Goal: Transaction & Acquisition: Purchase product/service

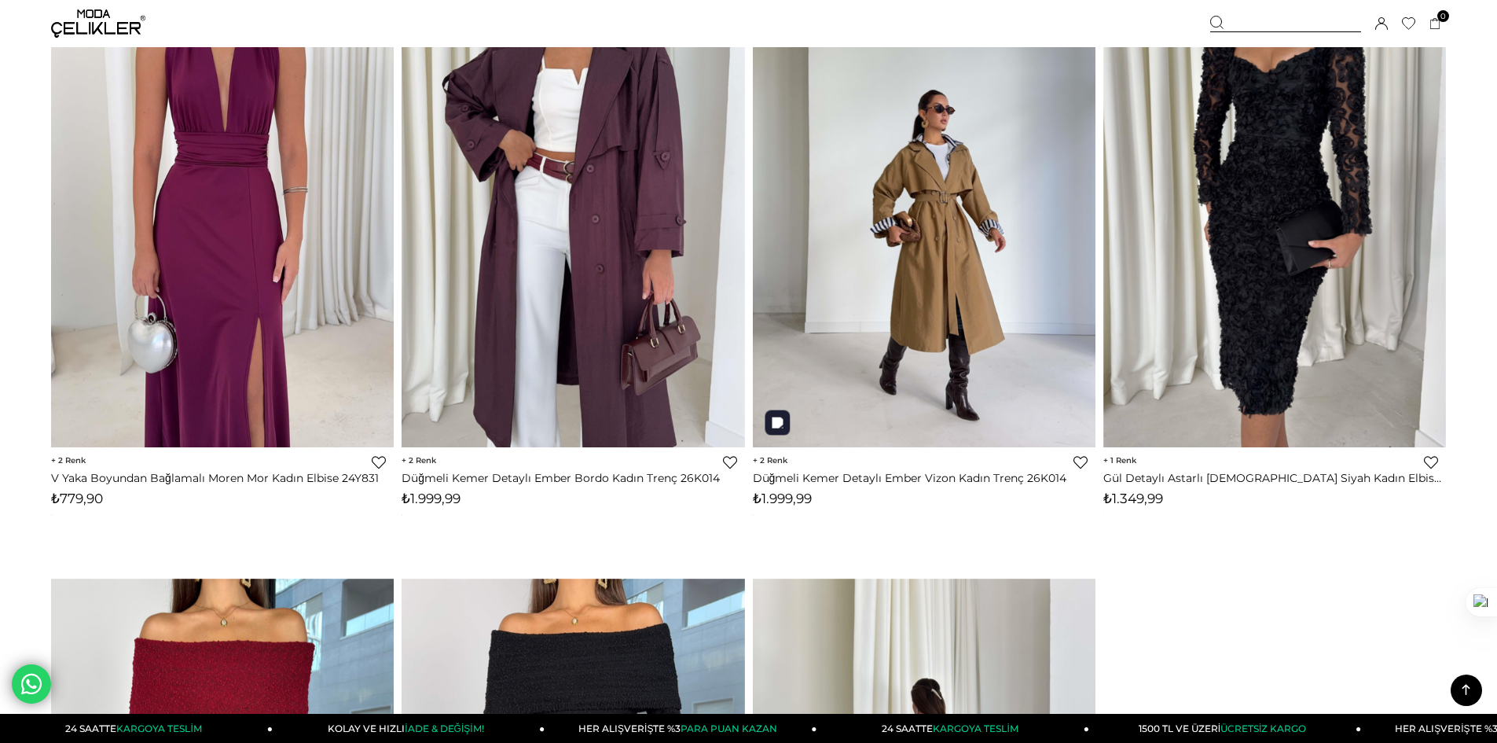
scroll to position [6602, 0]
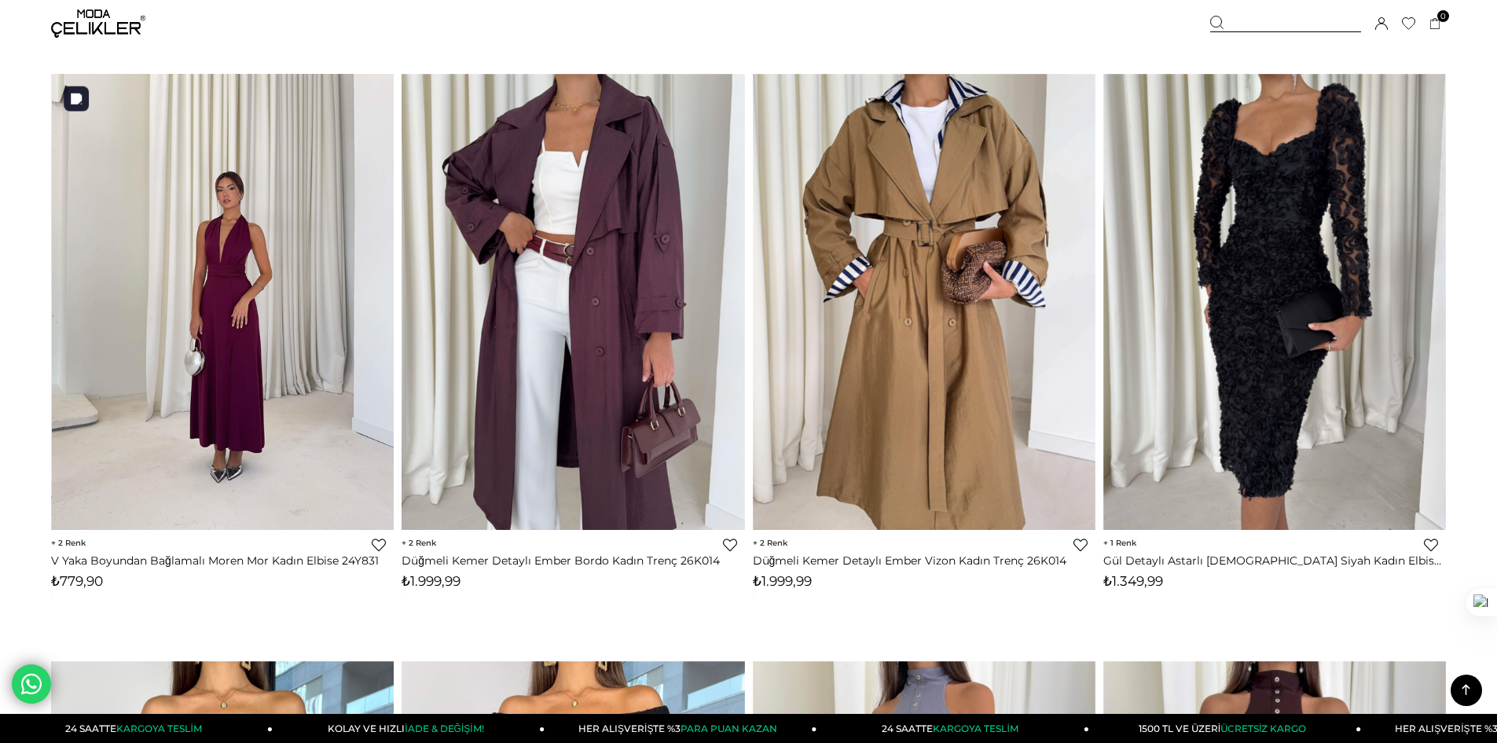
drag, startPoint x: 197, startPoint y: 185, endPoint x: 206, endPoint y: 185, distance: 8.6
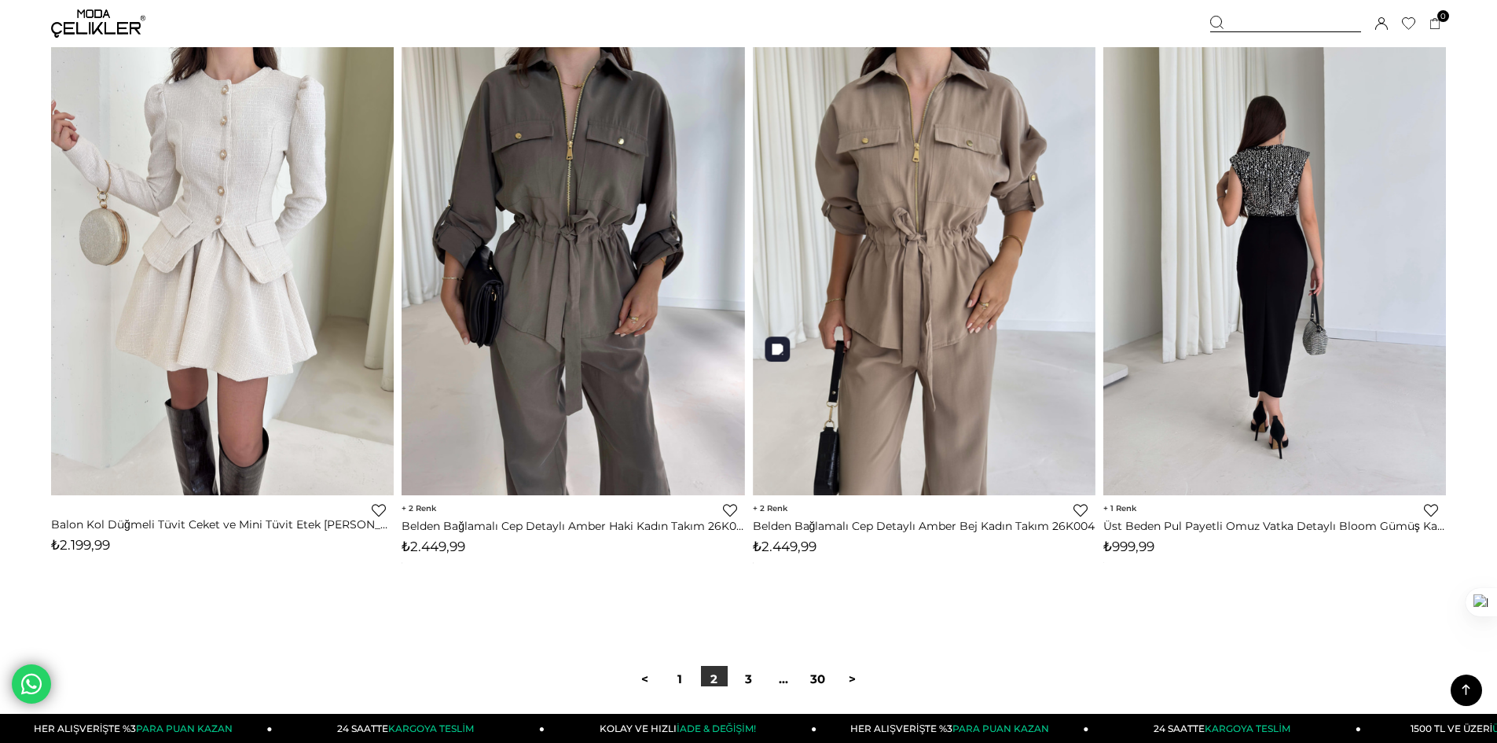
scroll to position [11654, 0]
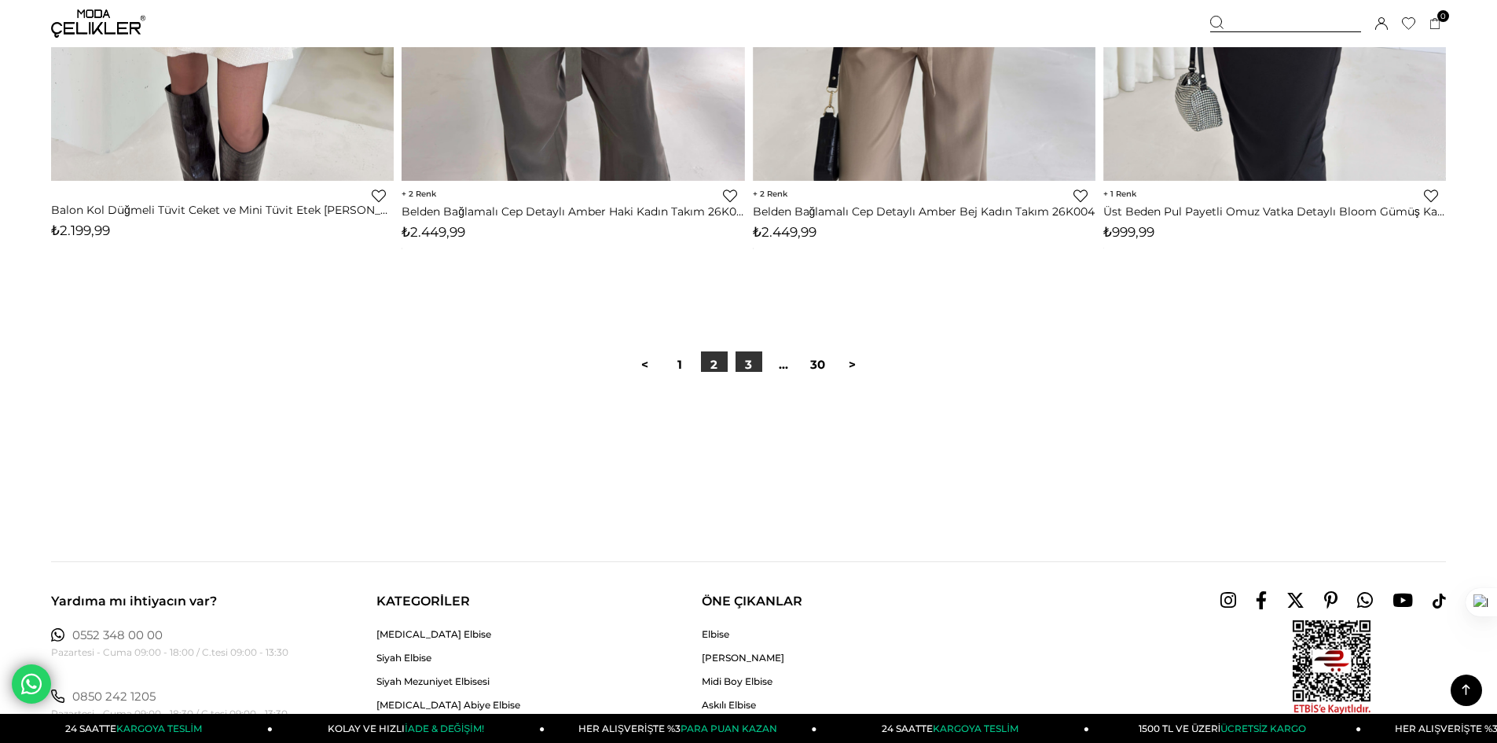
click at [756, 368] on link "3" at bounding box center [749, 364] width 27 height 27
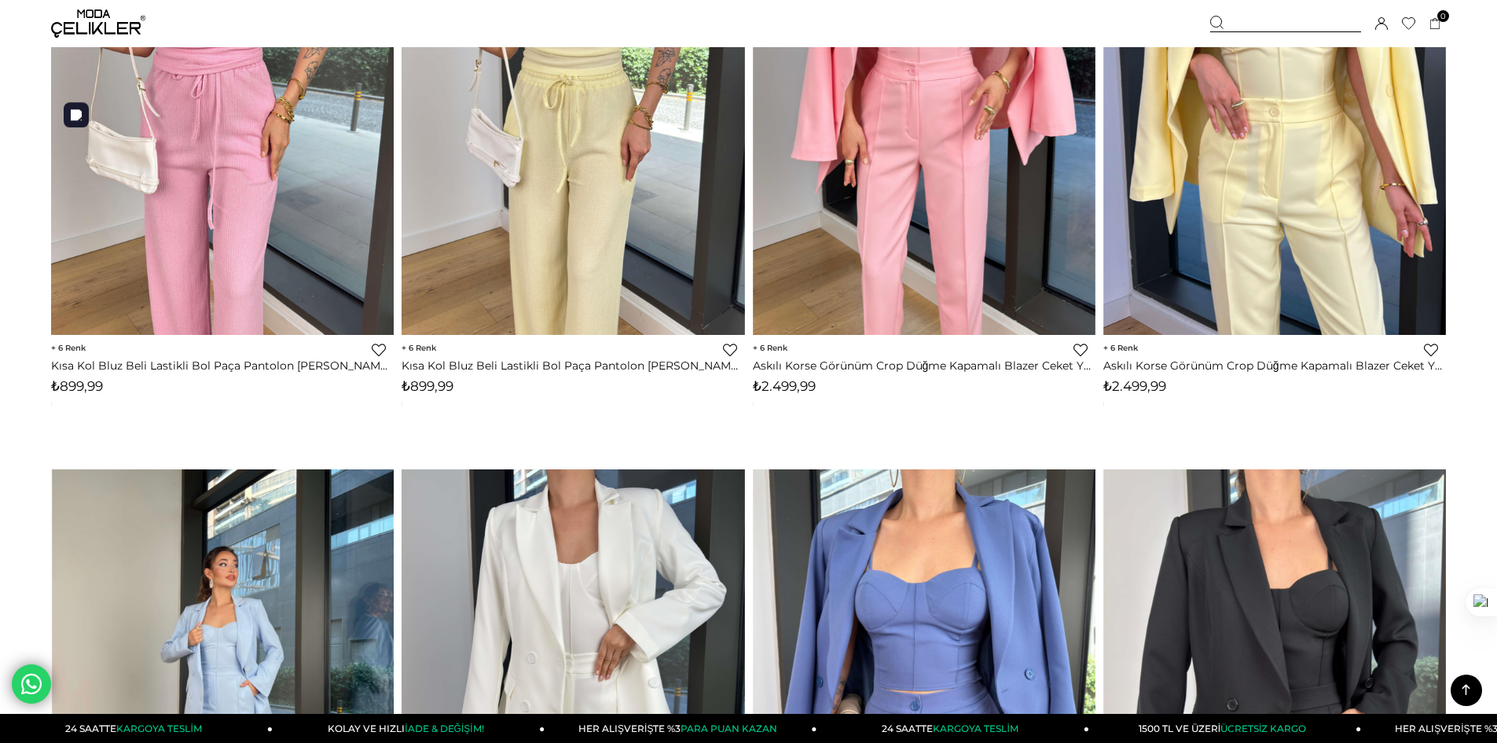
scroll to position [11396, 0]
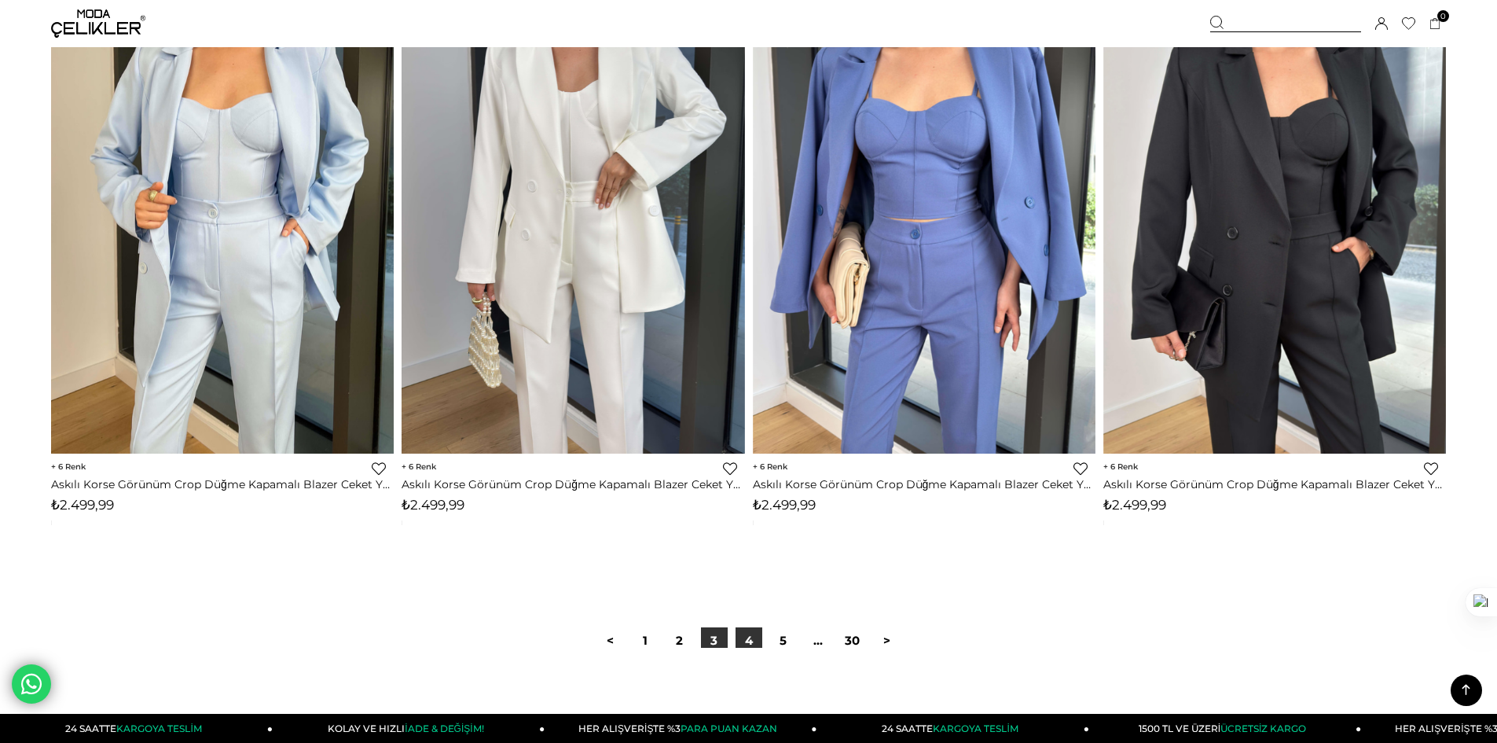
click at [749, 641] on link "4" at bounding box center [749, 640] width 27 height 27
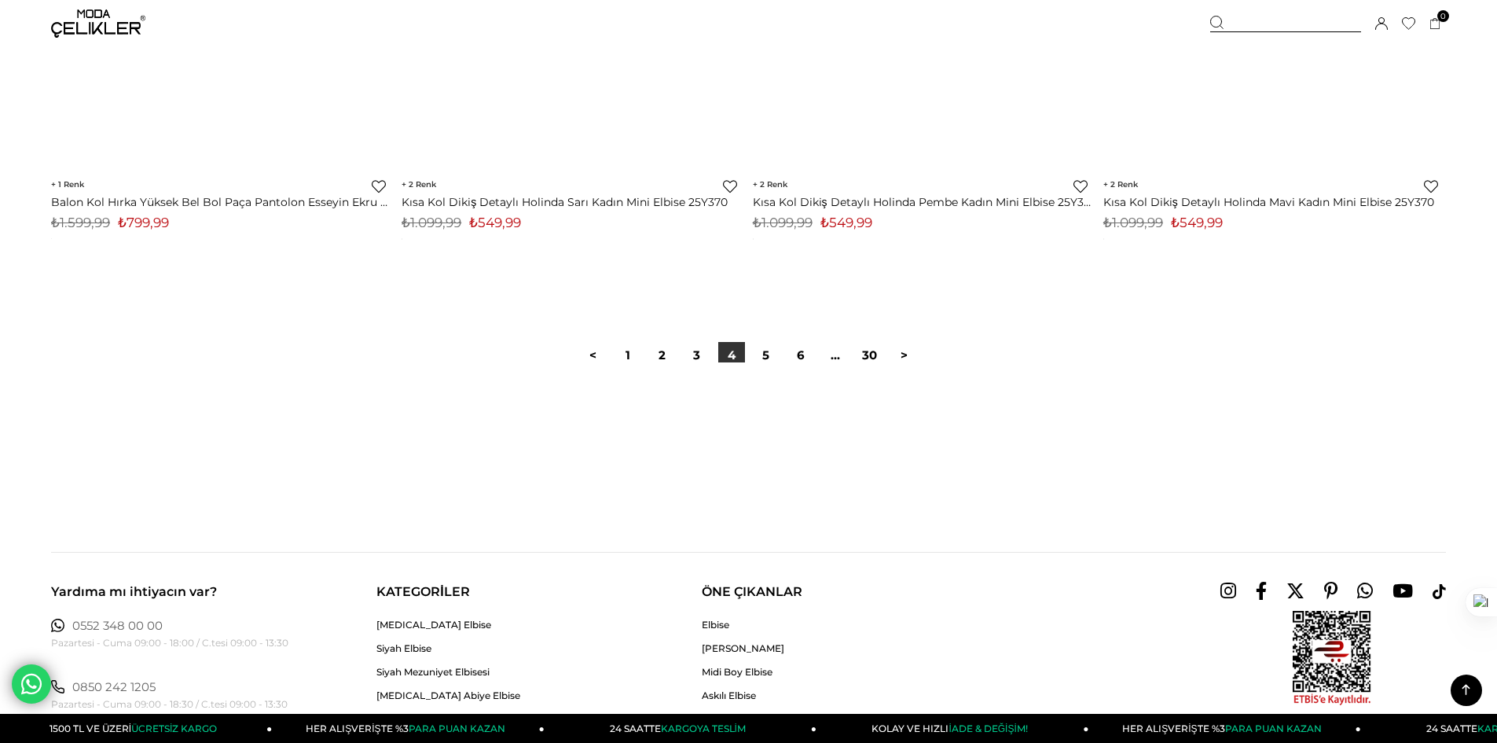
scroll to position [11711, 0]
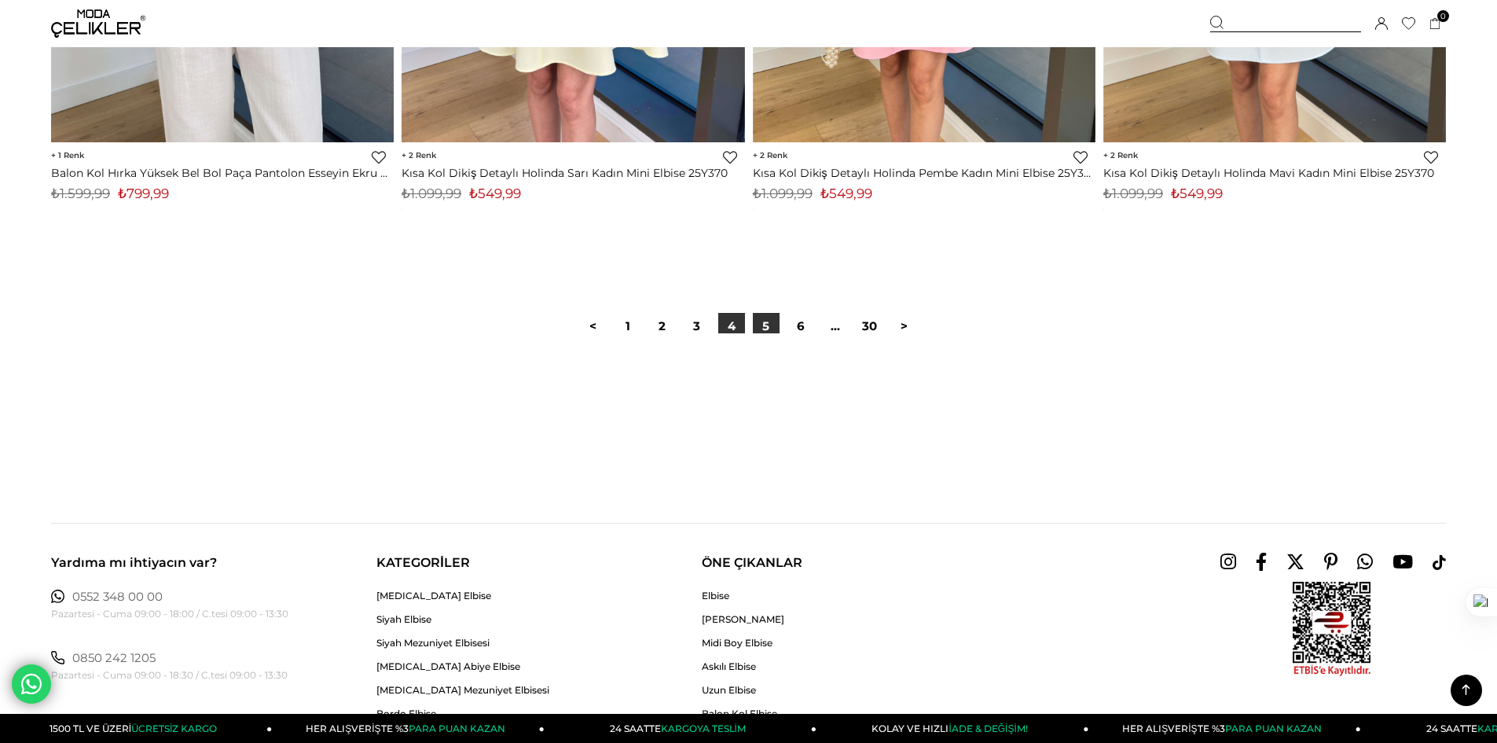
click at [764, 331] on link "5" at bounding box center [766, 326] width 27 height 27
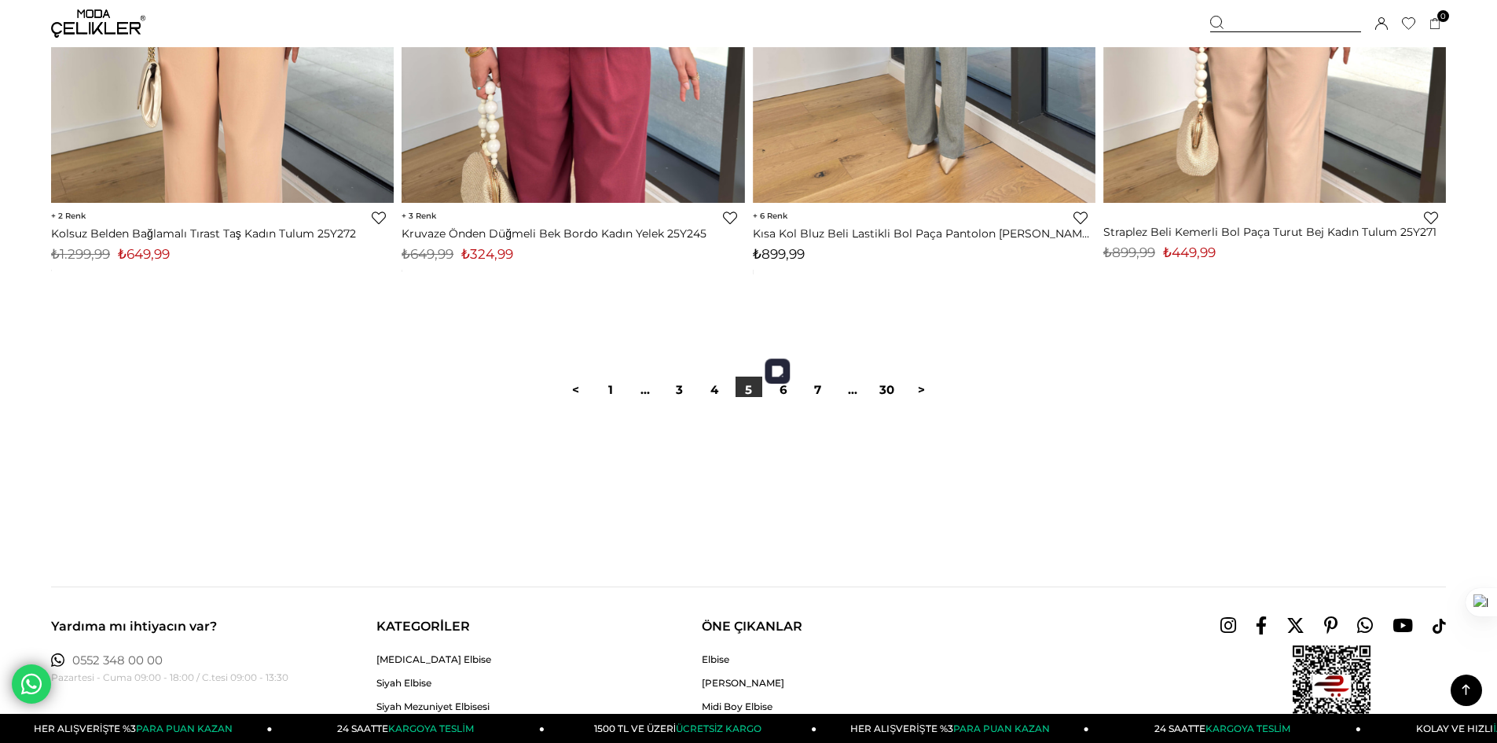
scroll to position [11475, 0]
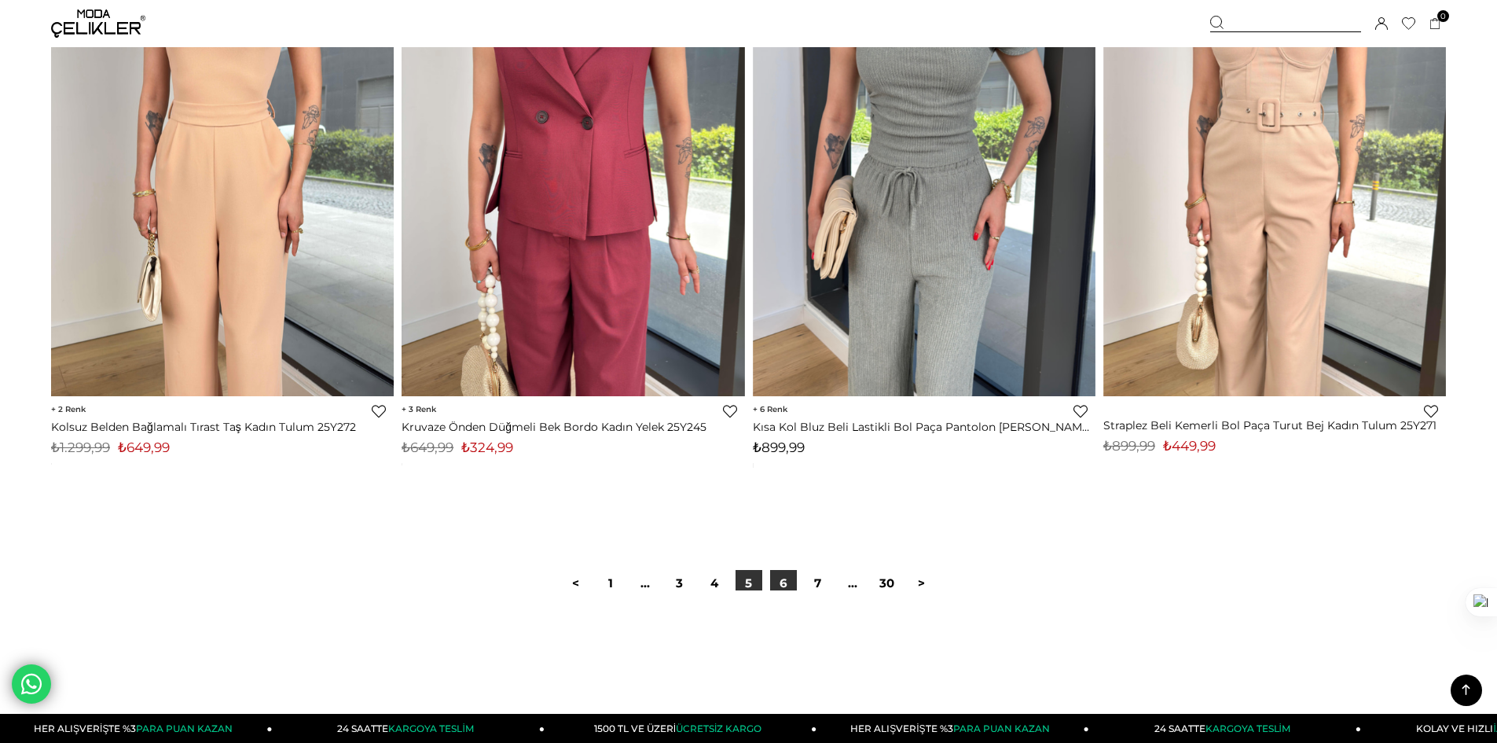
click at [785, 583] on link "6" at bounding box center [783, 583] width 27 height 27
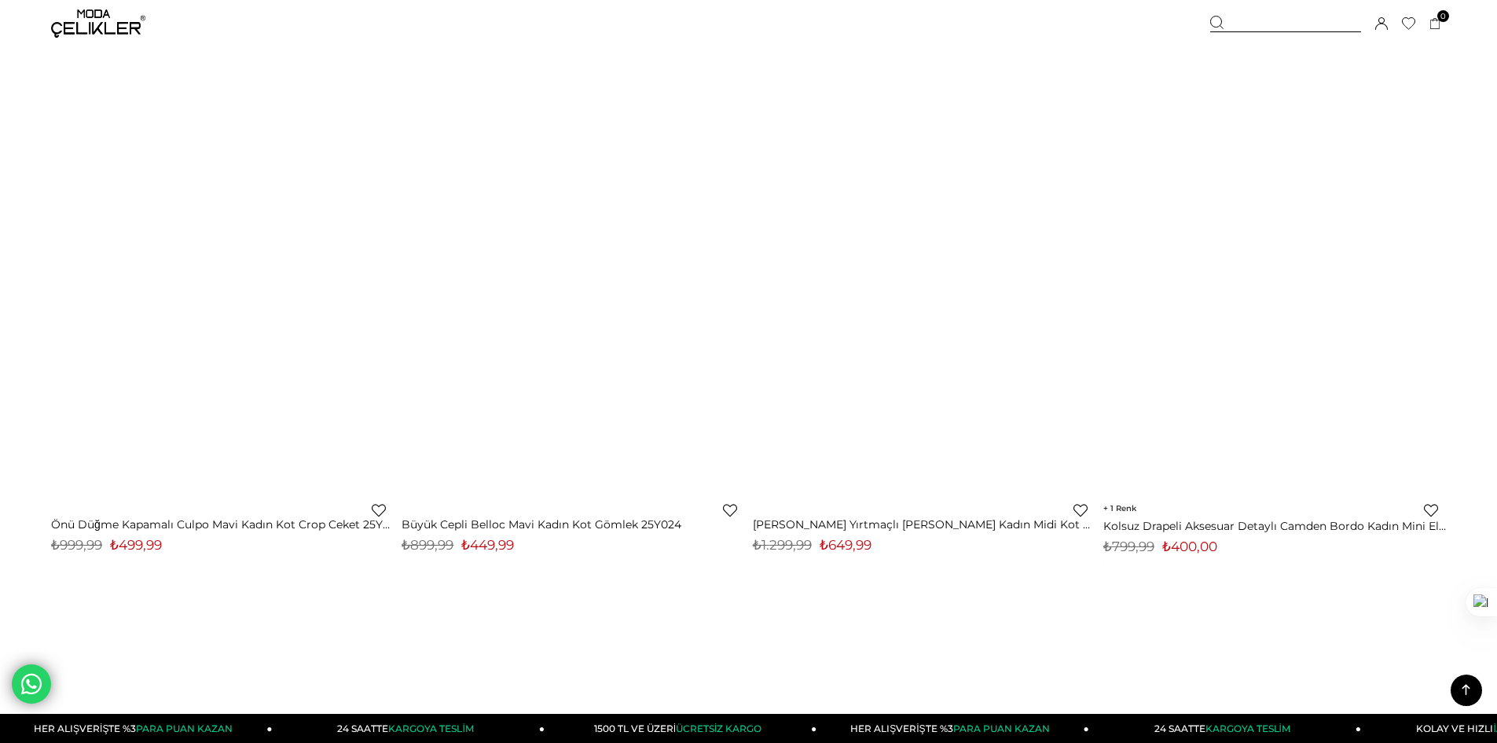
scroll to position [11396, 0]
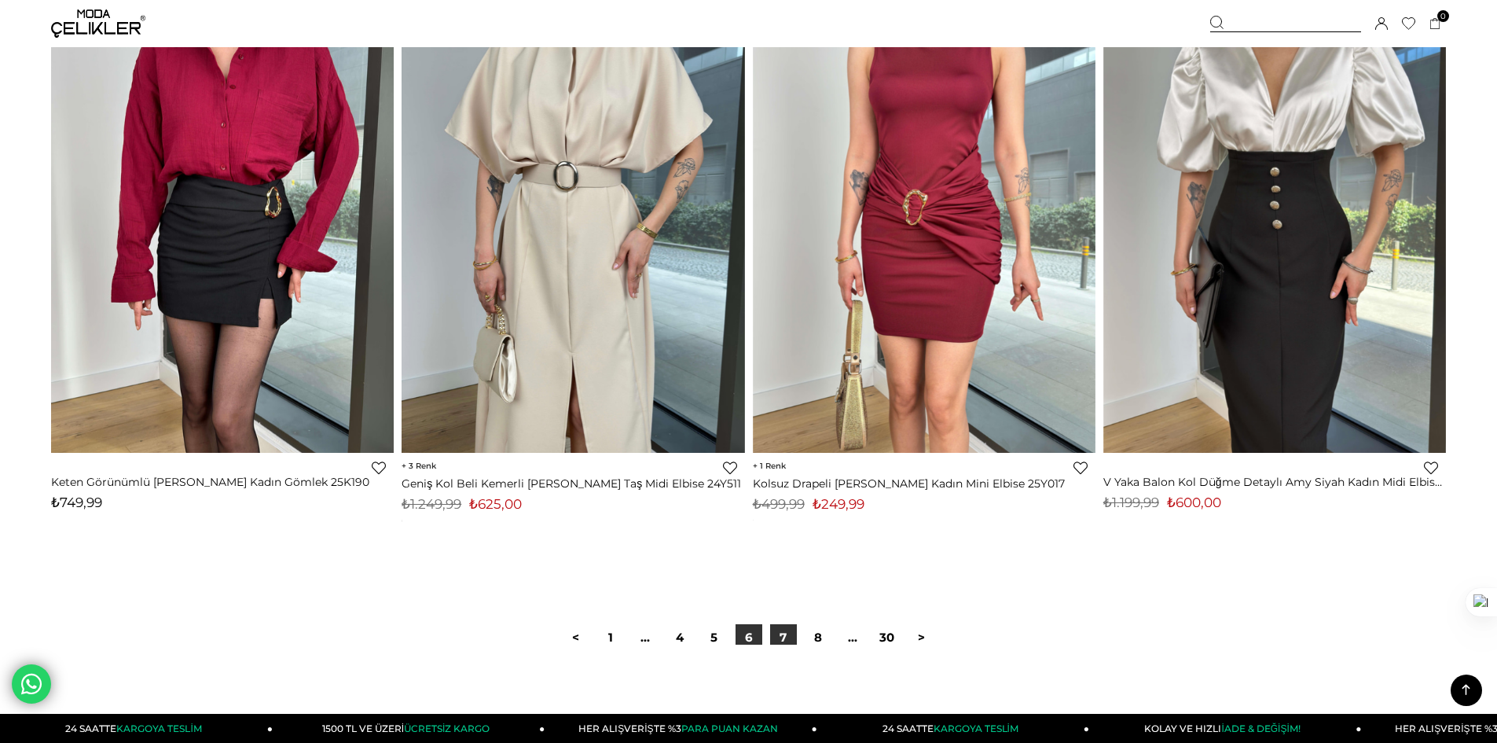
click at [783, 639] on link "7" at bounding box center [783, 637] width 27 height 27
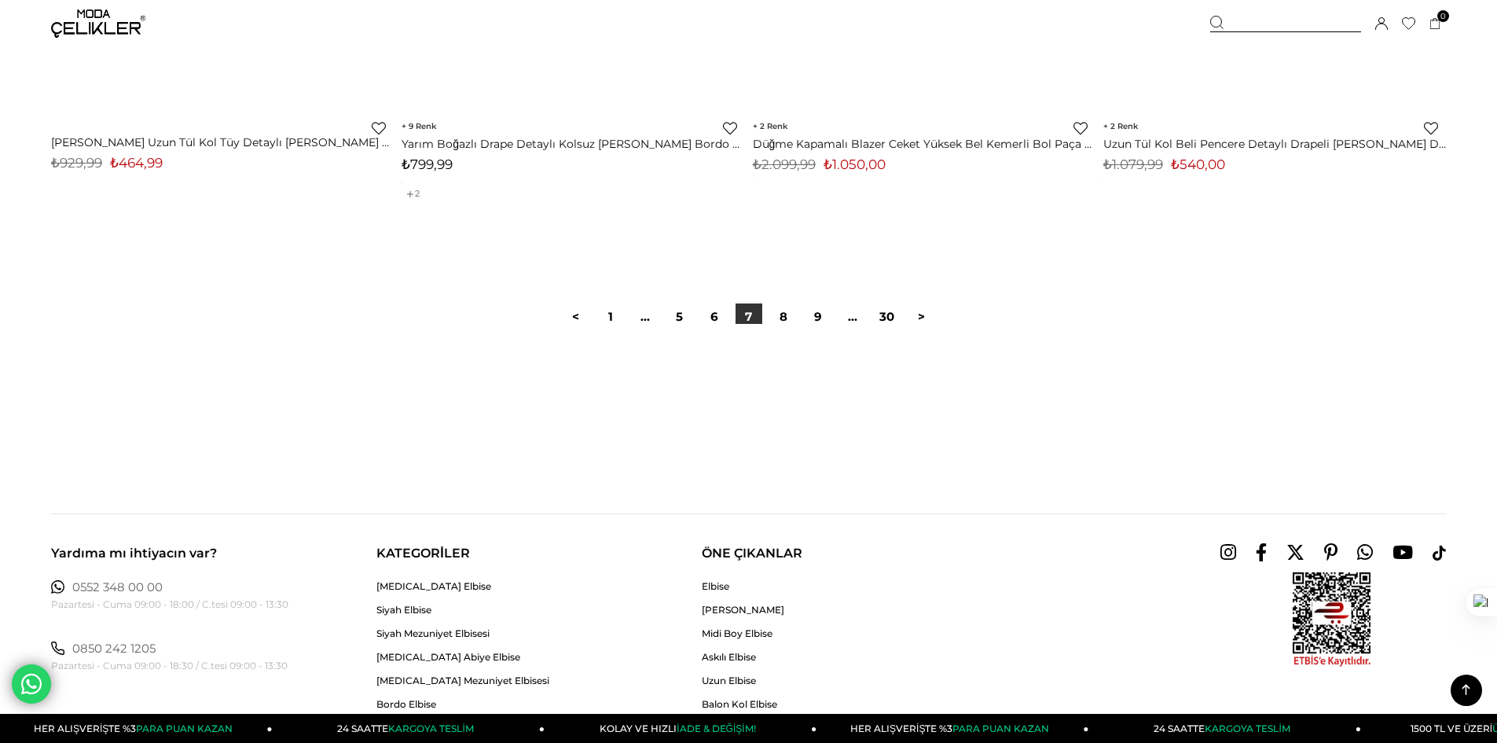
scroll to position [11789, 0]
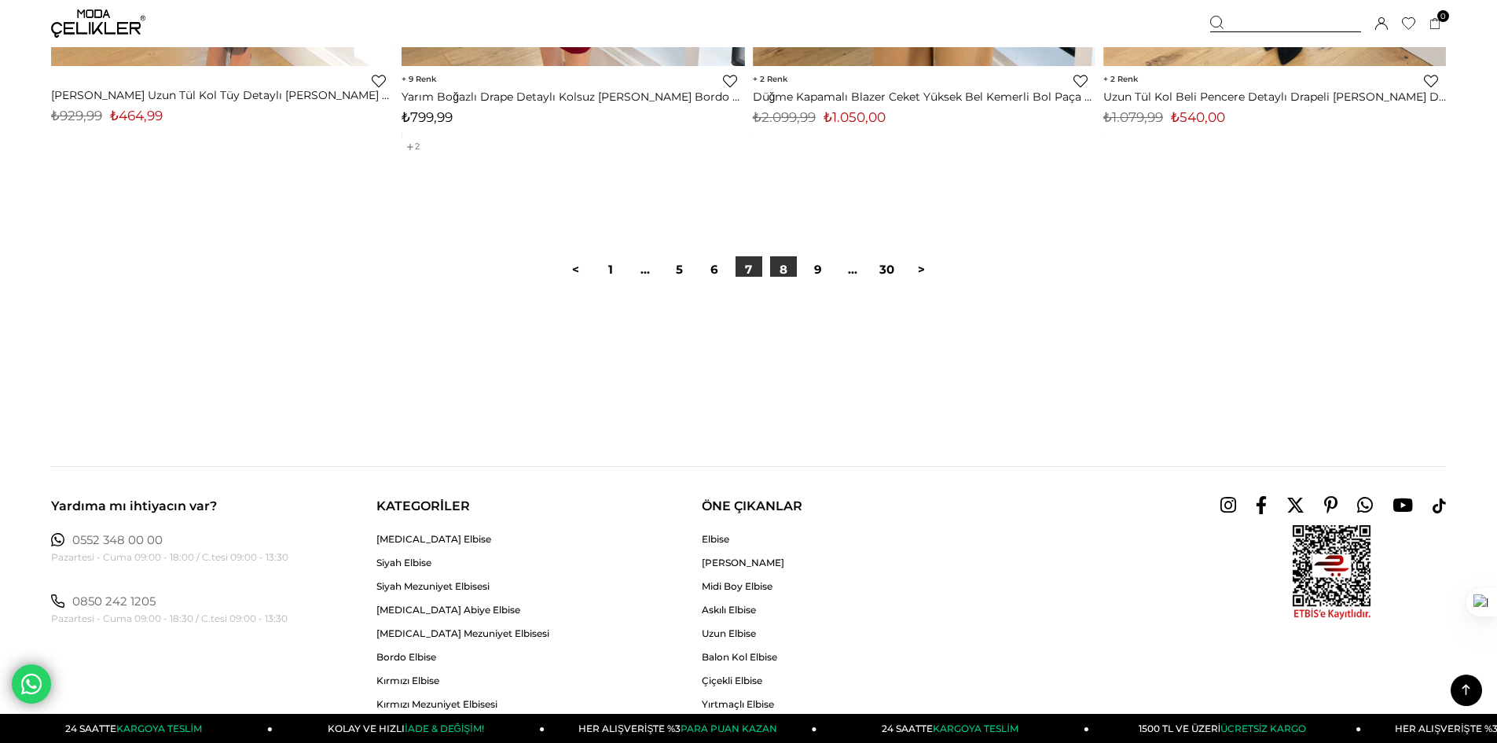
click at [785, 273] on link "8" at bounding box center [783, 269] width 27 height 27
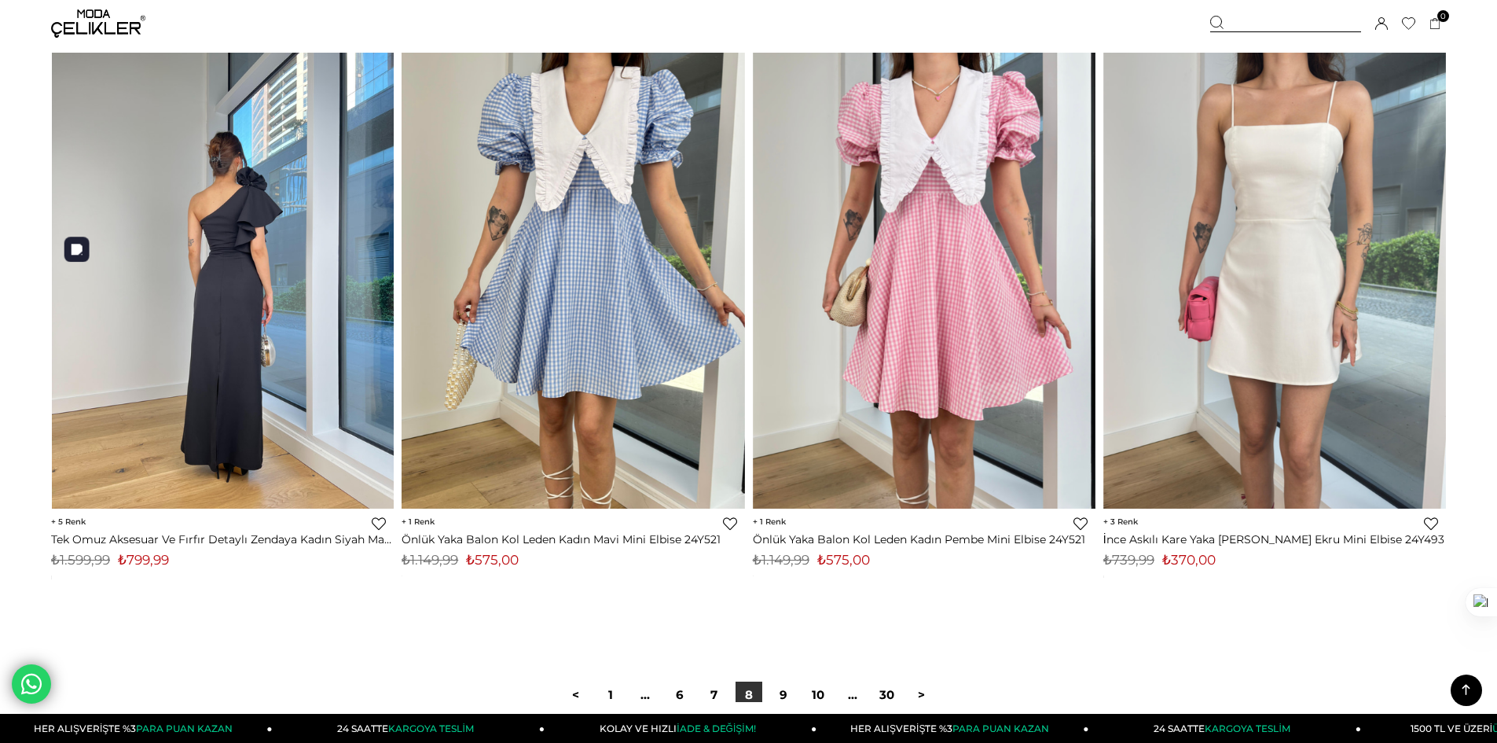
scroll to position [11475, 0]
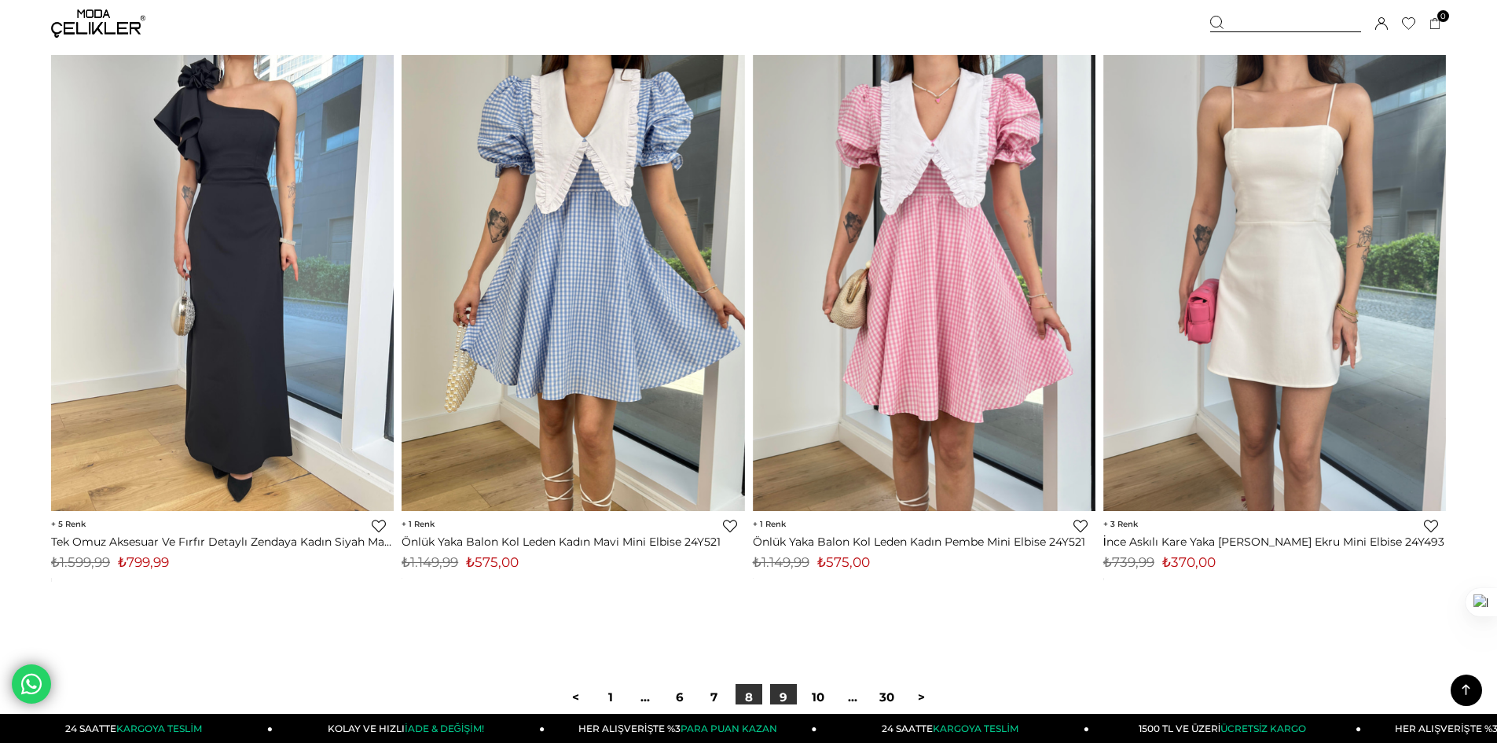
click at [790, 694] on link "9" at bounding box center [783, 697] width 27 height 27
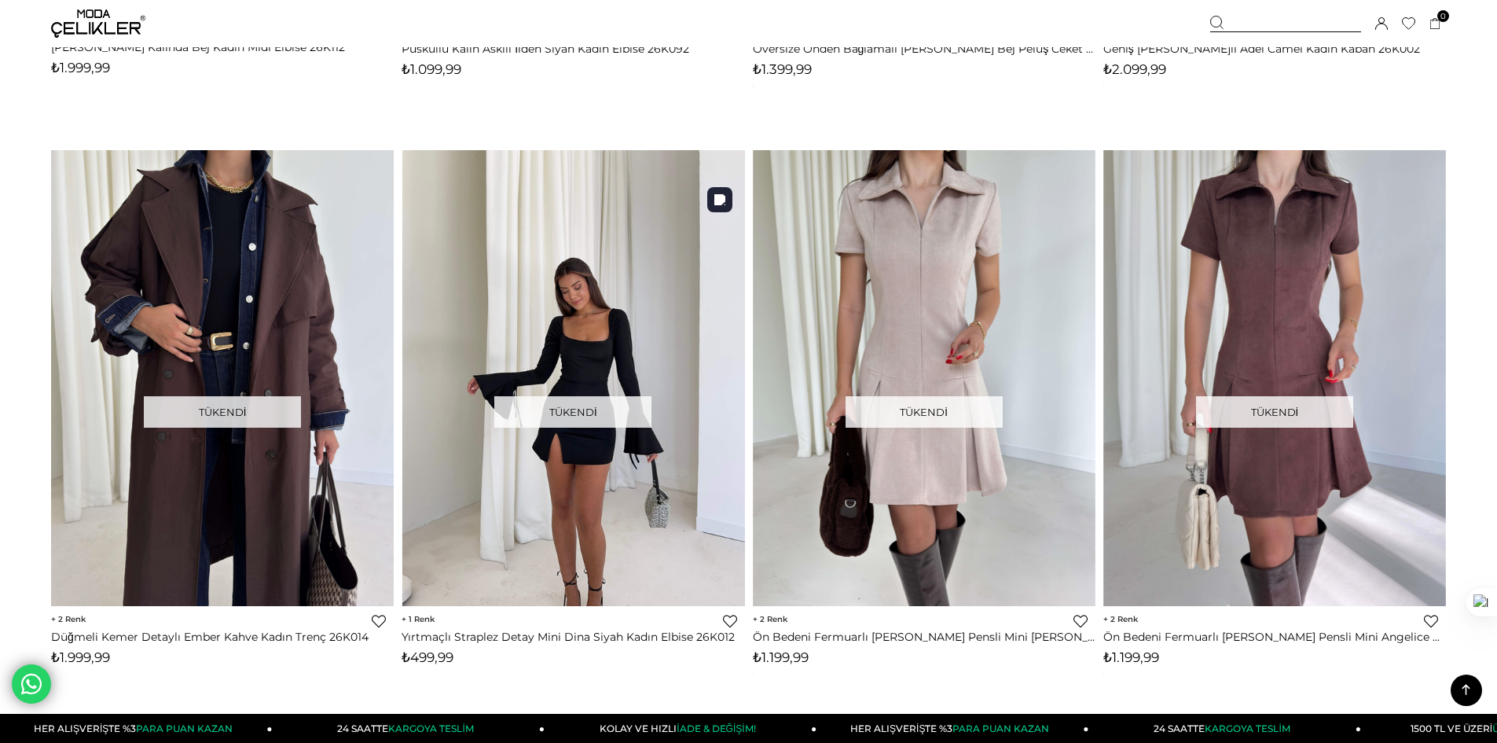
scroll to position [8488, 0]
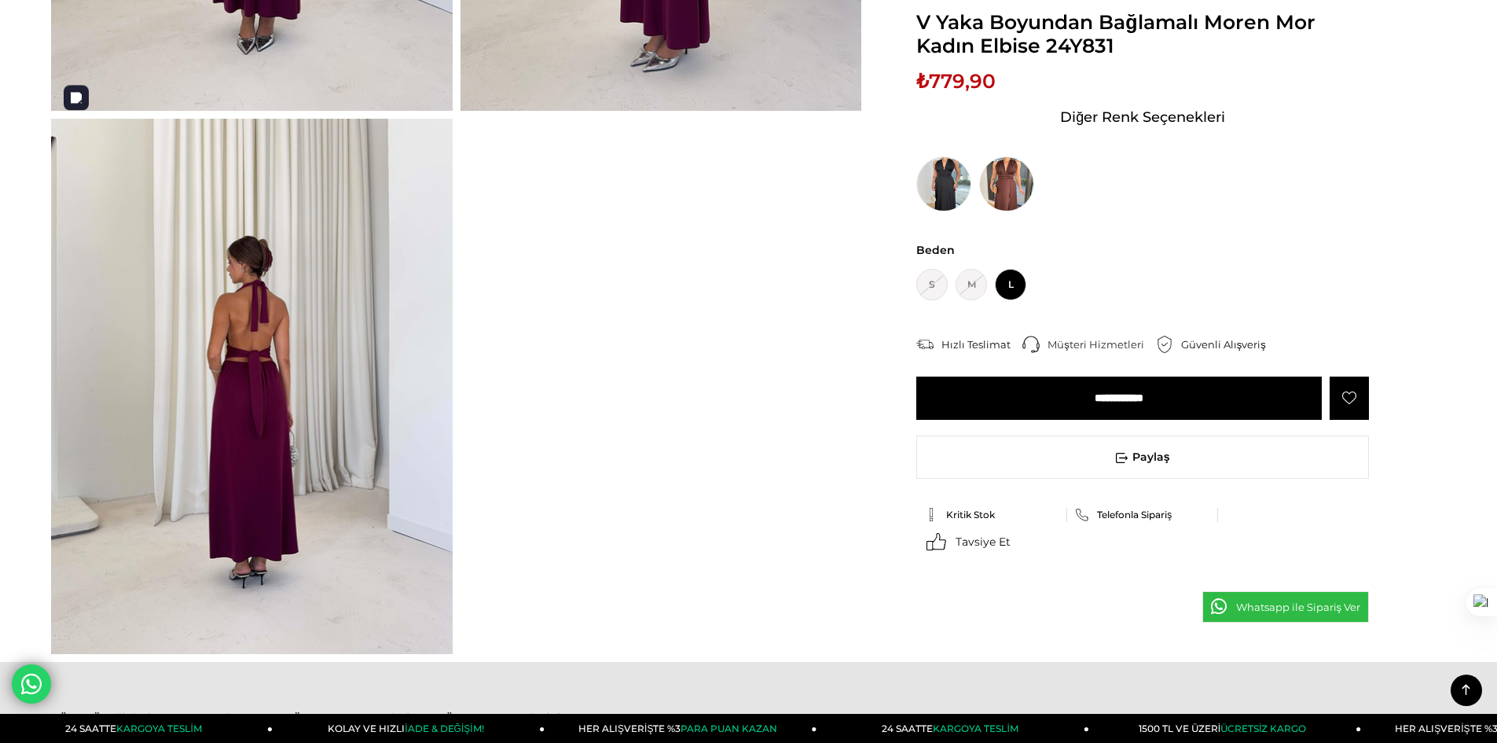
scroll to position [1179, 0]
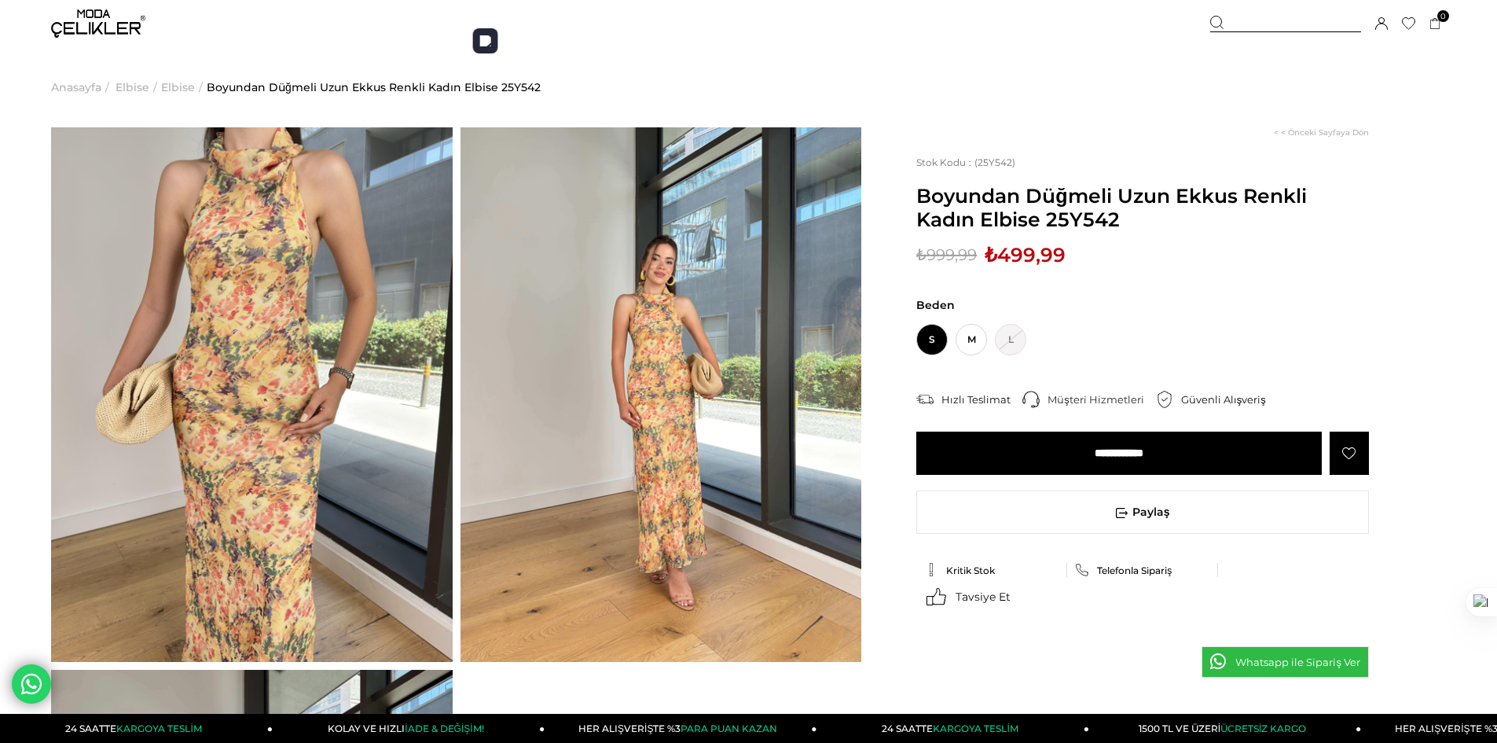
scroll to position [393, 0]
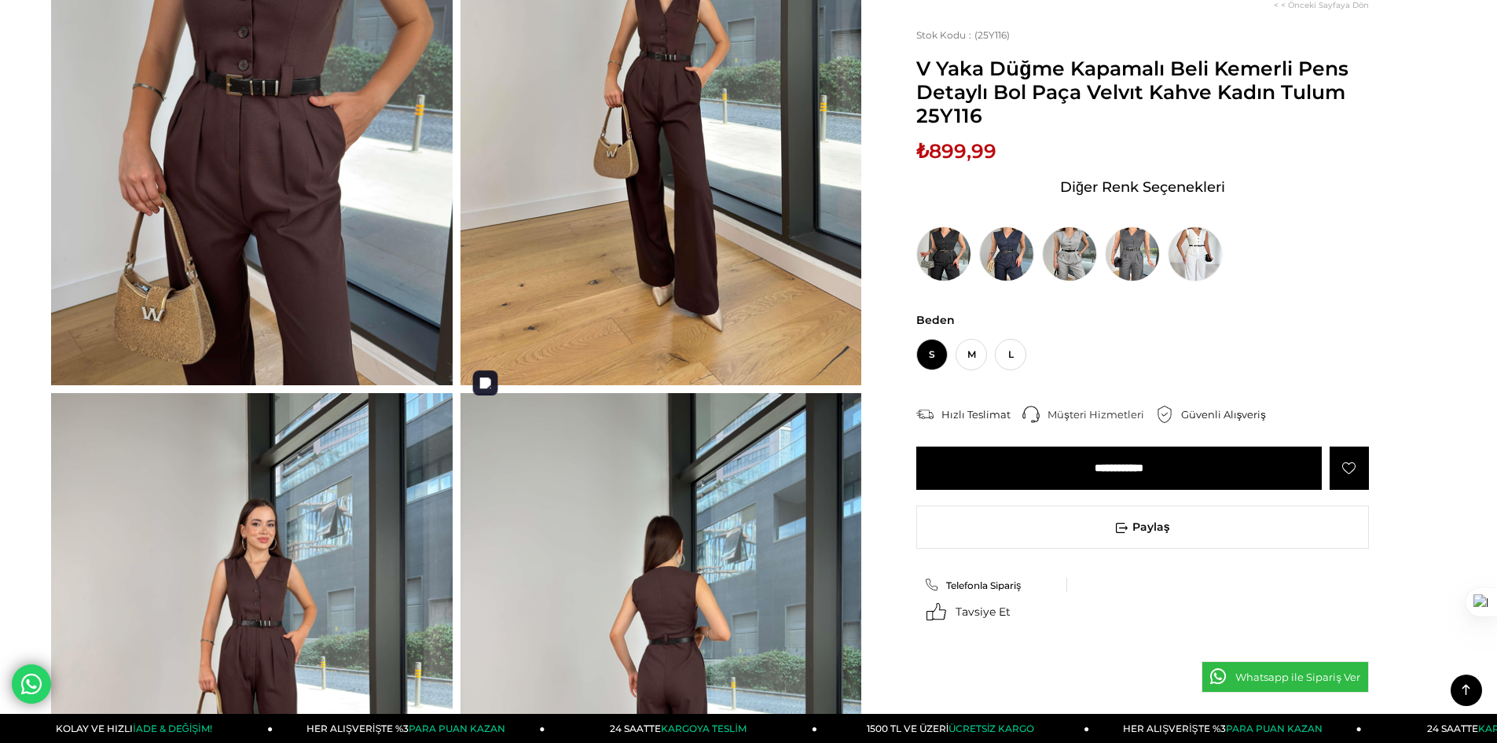
scroll to position [79, 0]
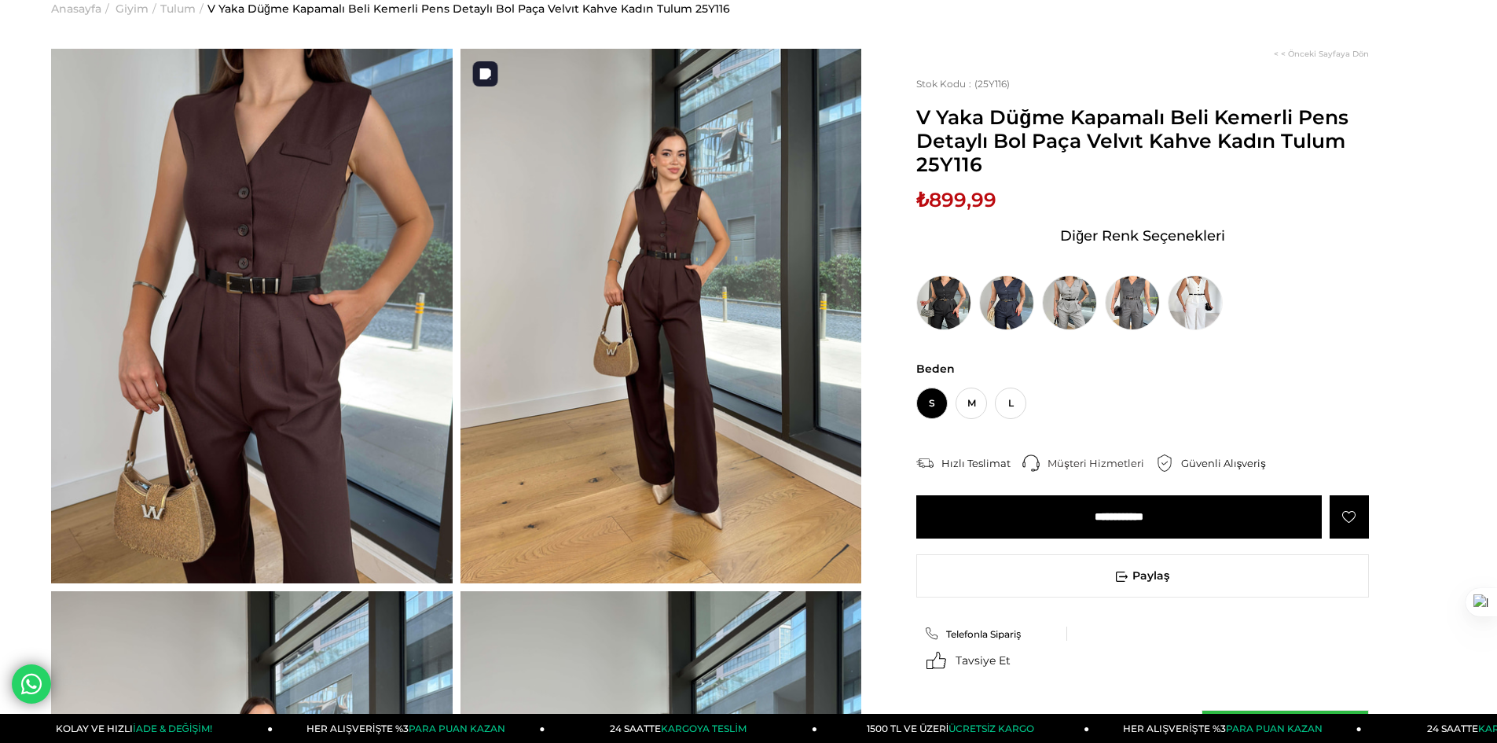
click at [666, 381] on img at bounding box center [662, 316] width 402 height 534
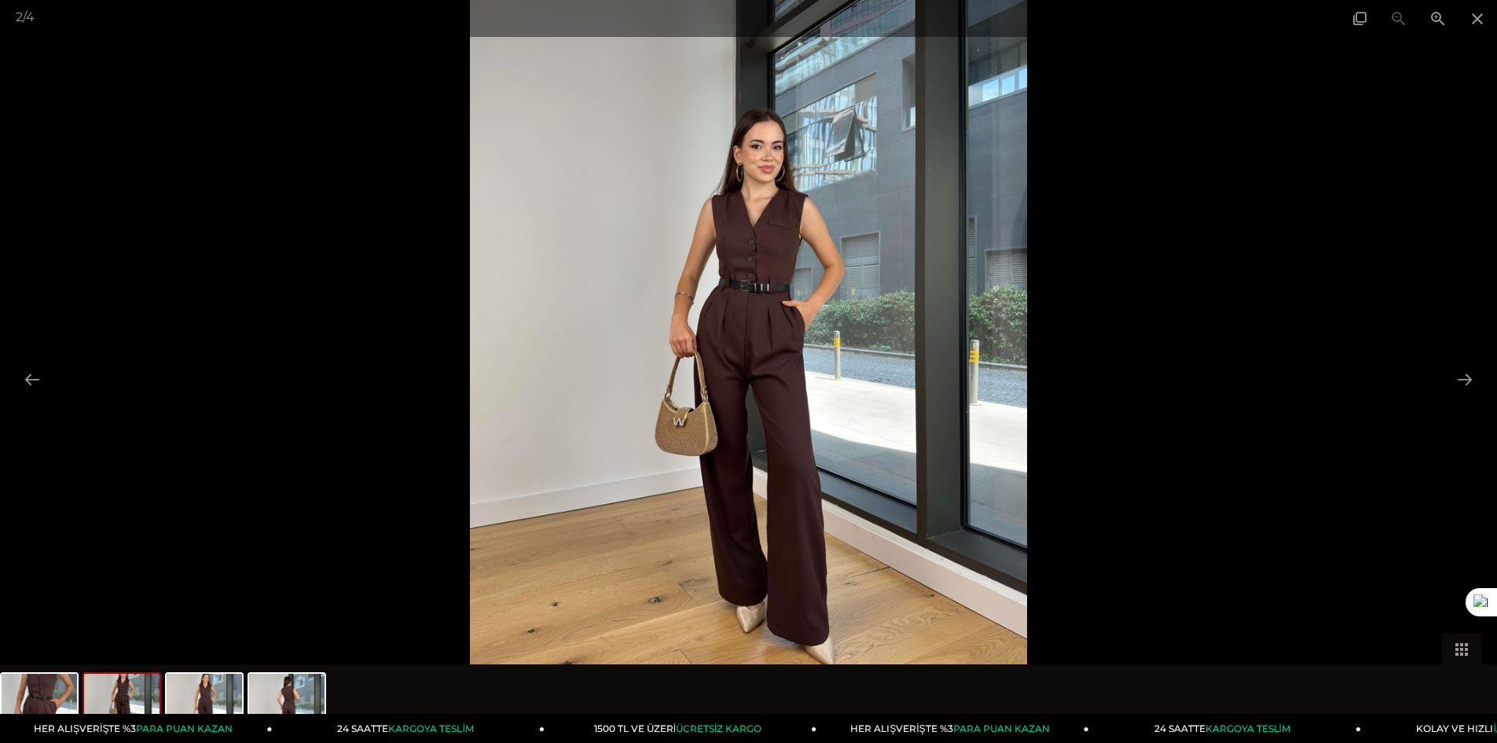
click at [1494, 386] on div at bounding box center [748, 371] width 1497 height 743
click at [1465, 374] on button at bounding box center [1464, 379] width 33 height 31
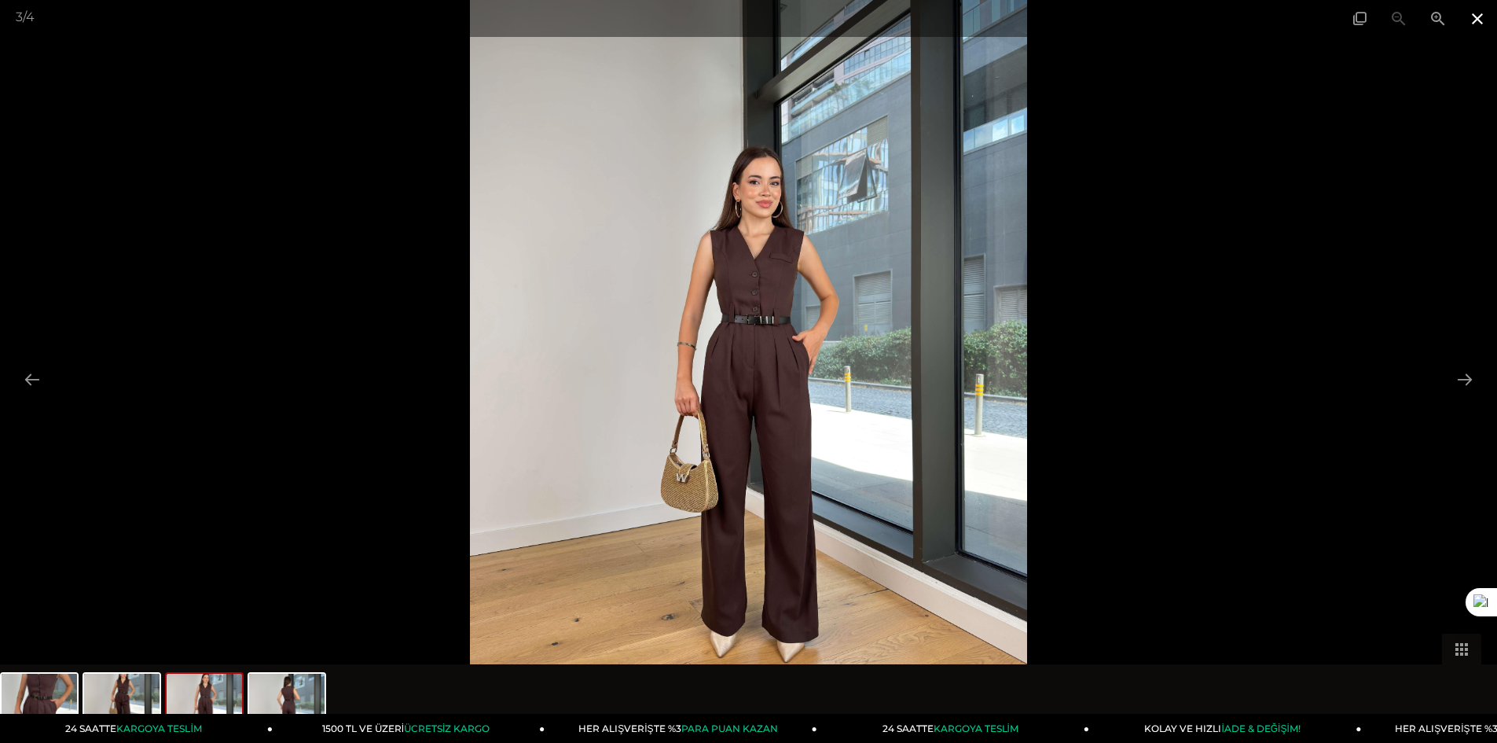
click at [1474, 18] on span at bounding box center [1477, 18] width 39 height 37
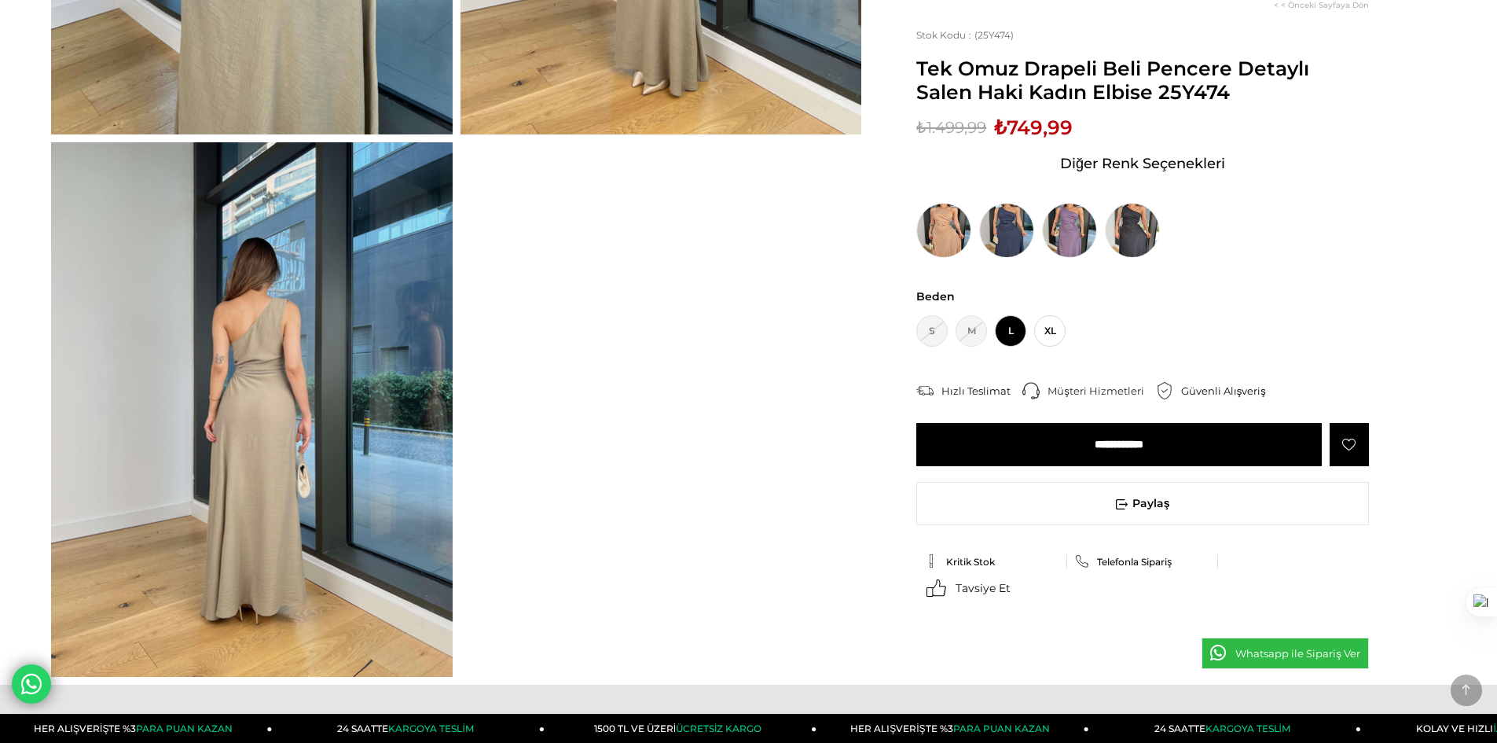
scroll to position [629, 0]
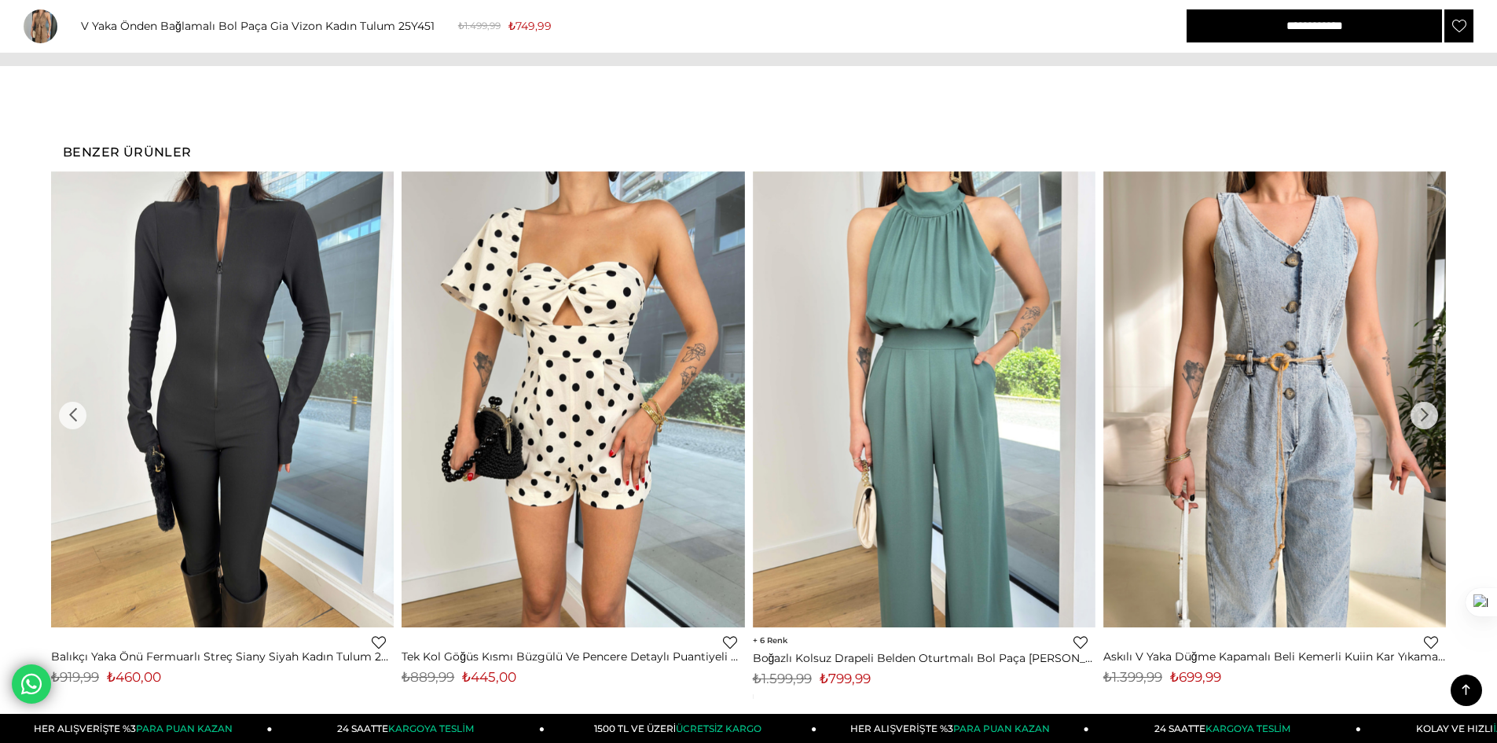
scroll to position [1572, 0]
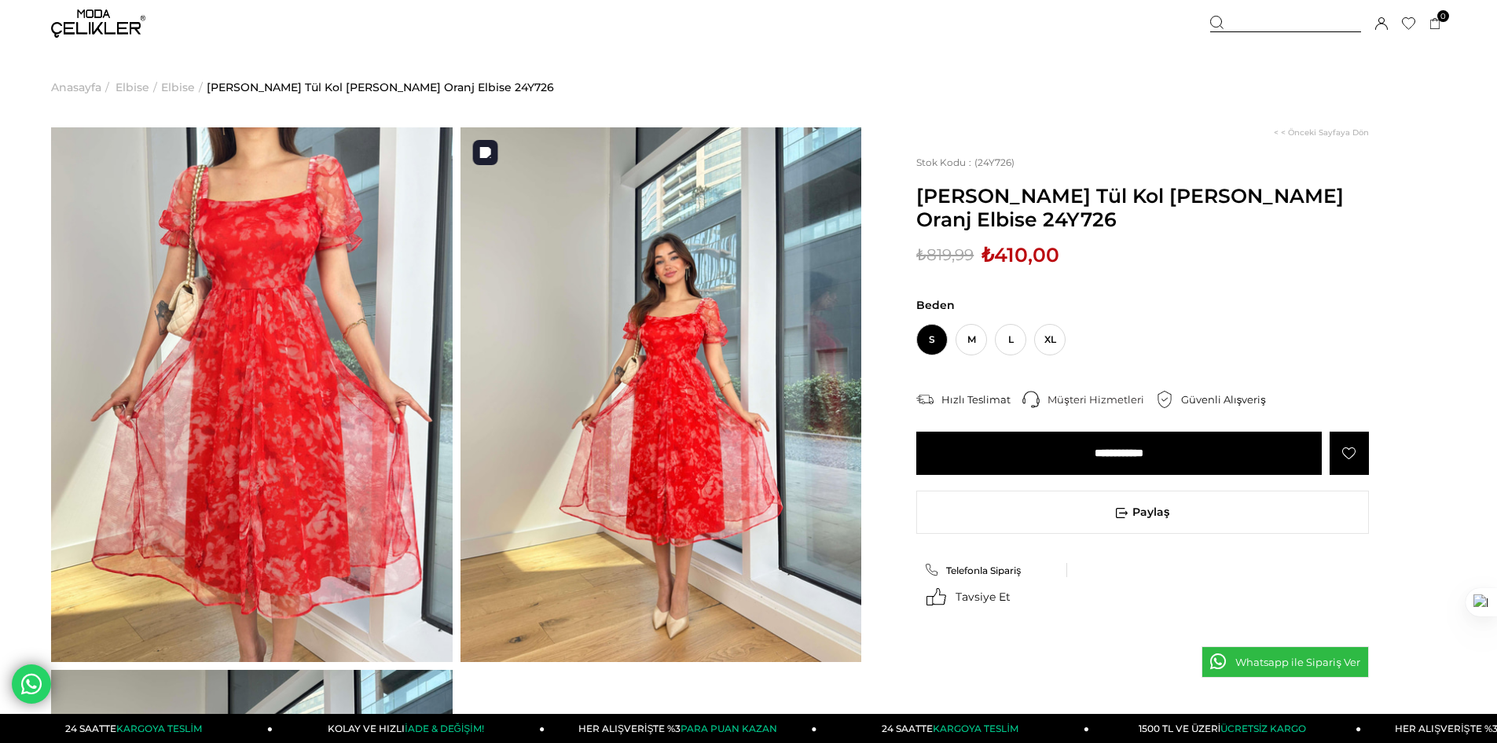
click at [756, 412] on img at bounding box center [662, 394] width 402 height 534
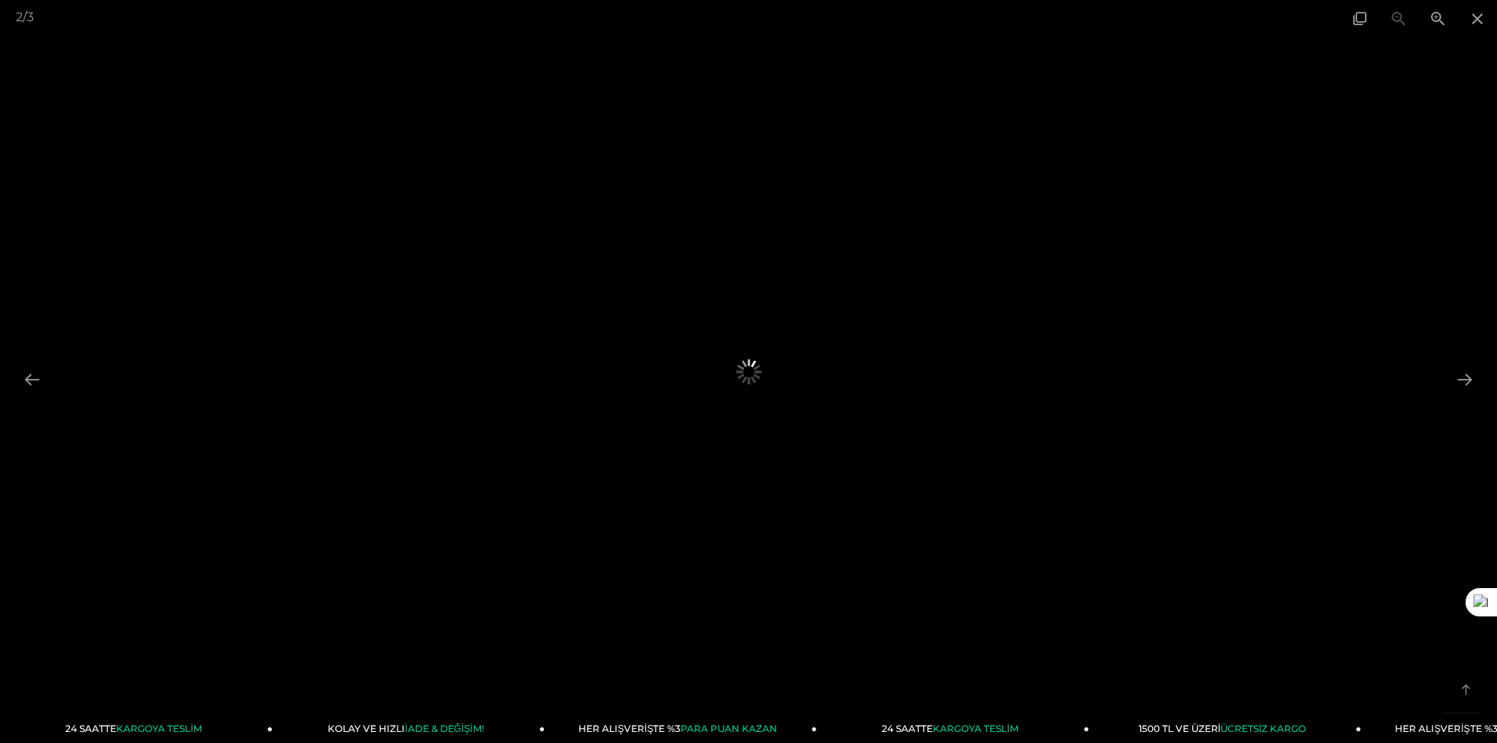
scroll to position [472, 0]
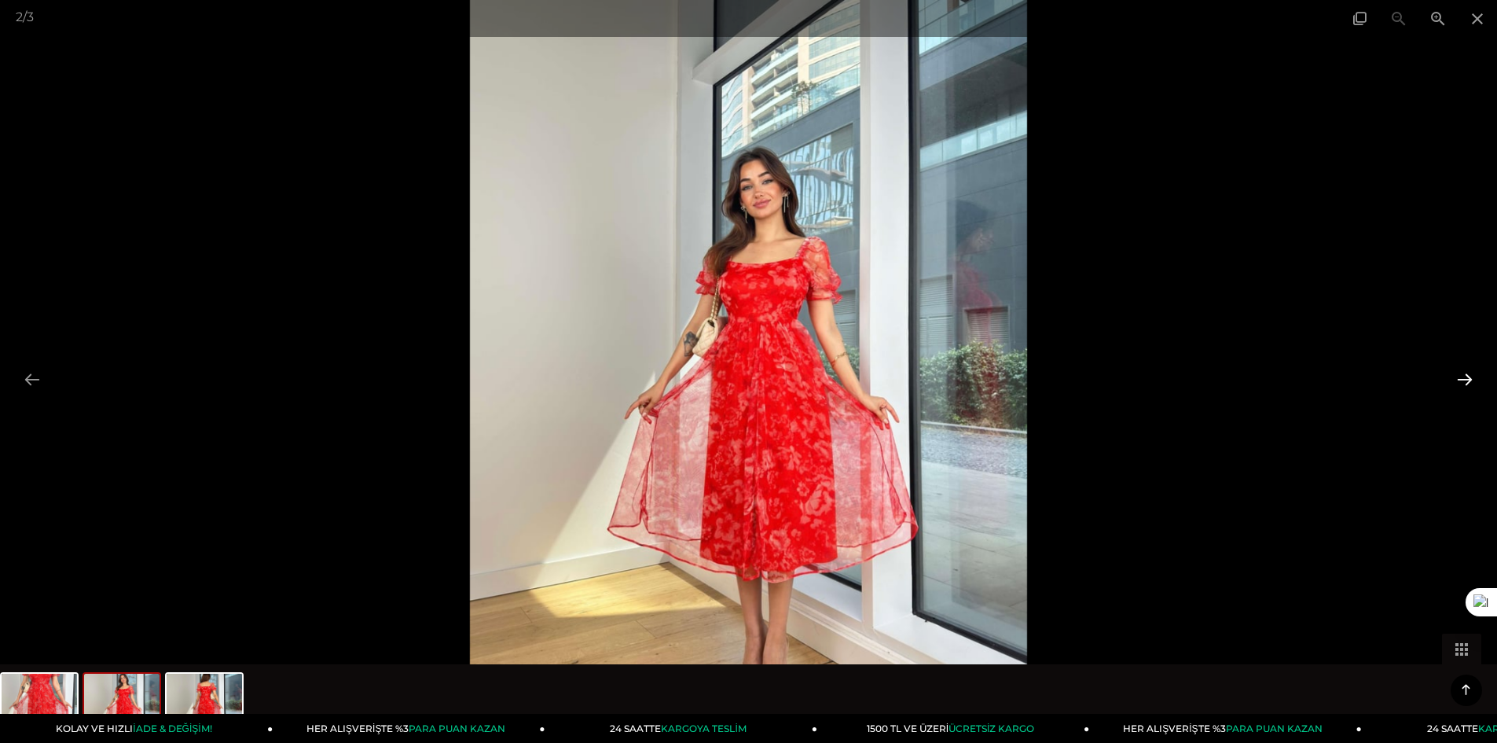
click at [1474, 375] on button at bounding box center [1464, 379] width 33 height 31
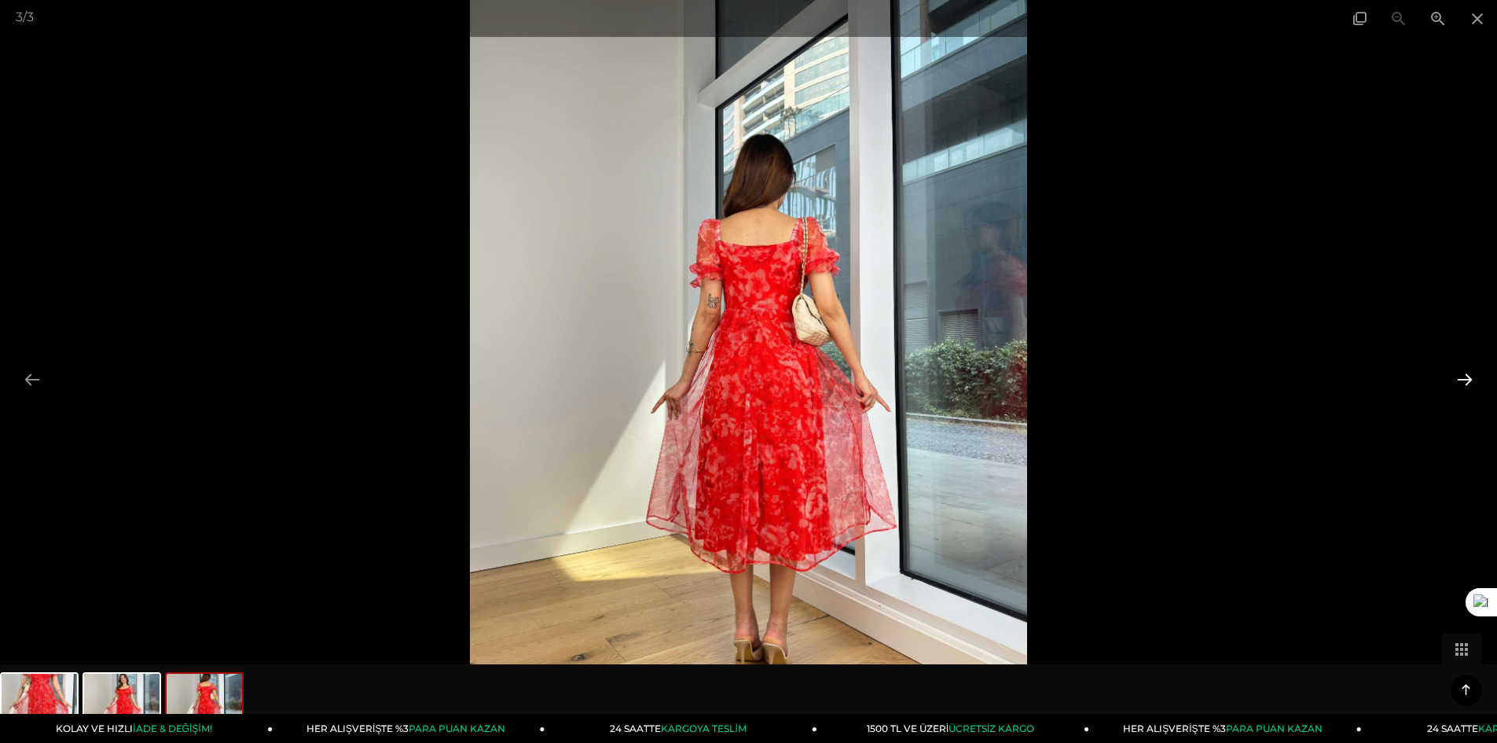
click at [1469, 372] on button at bounding box center [1464, 379] width 33 height 31
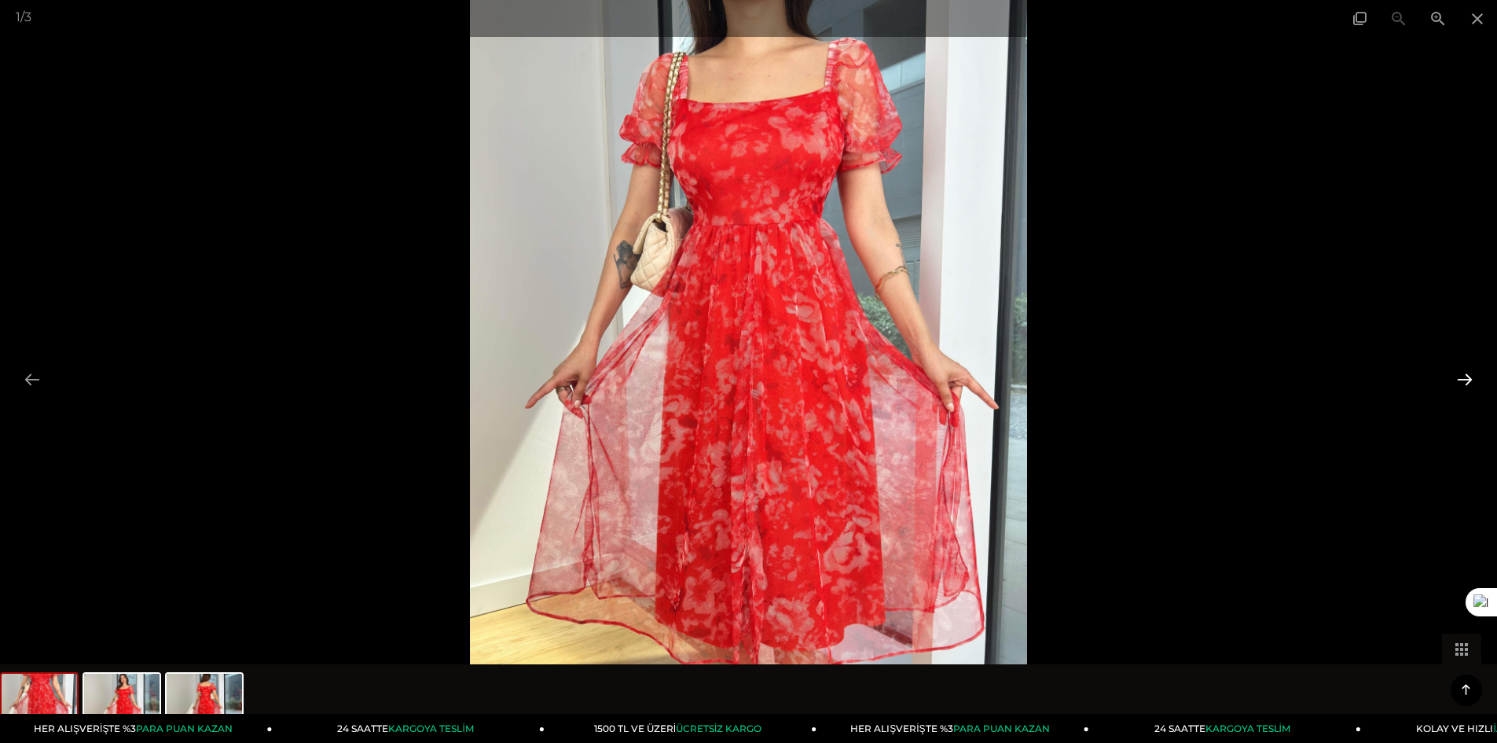
click at [1469, 372] on button at bounding box center [1464, 379] width 33 height 31
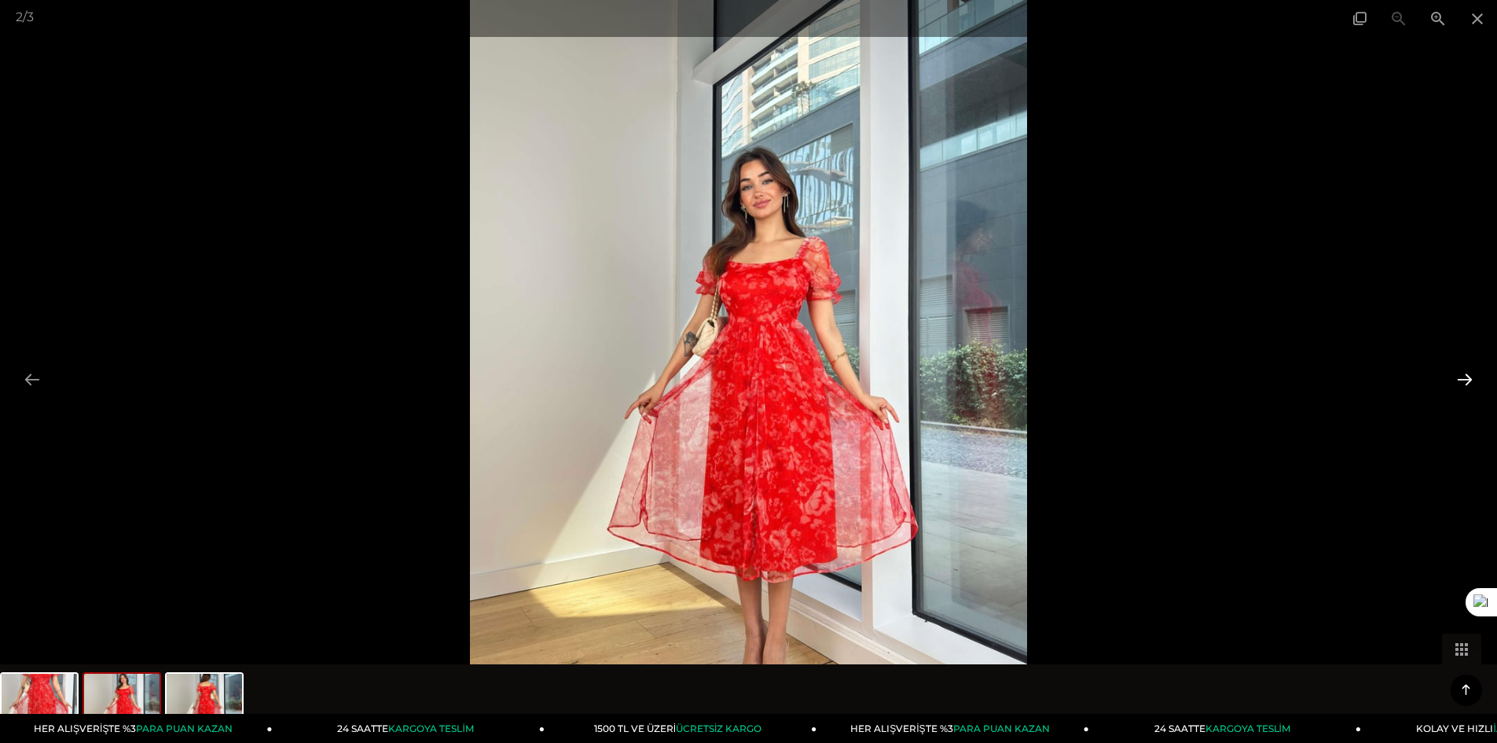
click at [1469, 372] on button at bounding box center [1464, 379] width 33 height 31
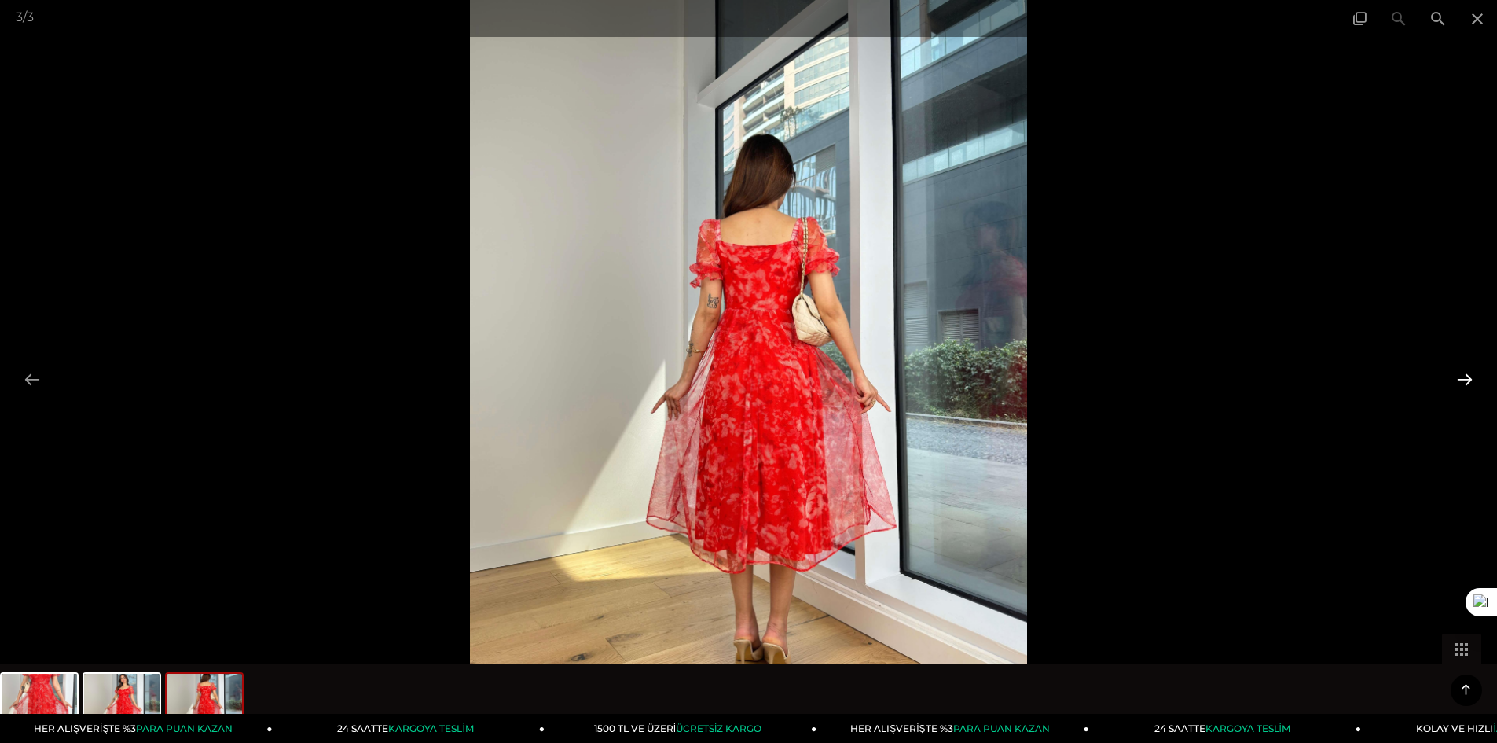
click at [1469, 372] on button at bounding box center [1464, 379] width 33 height 31
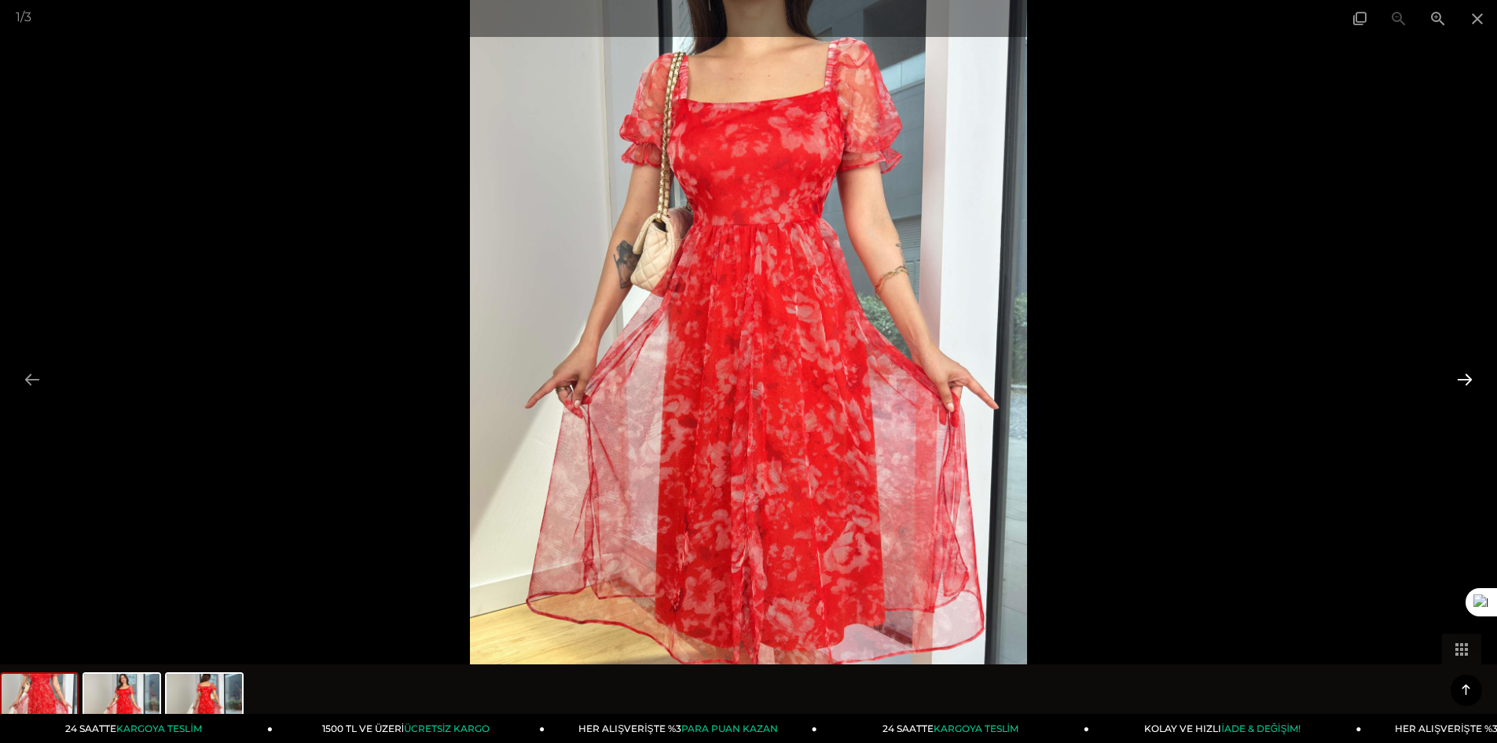
click at [1468, 369] on button at bounding box center [1464, 379] width 33 height 31
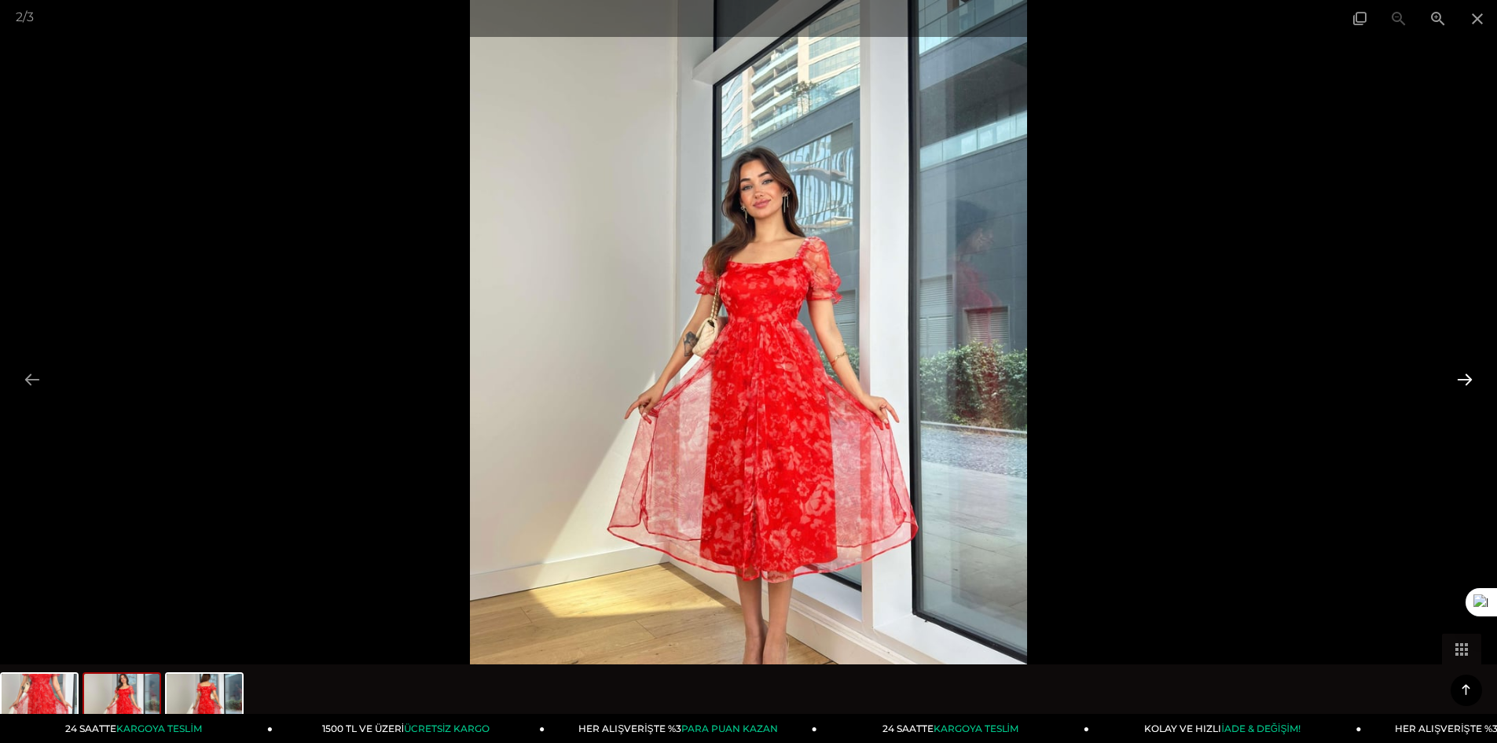
click at [1468, 369] on button at bounding box center [1464, 379] width 33 height 31
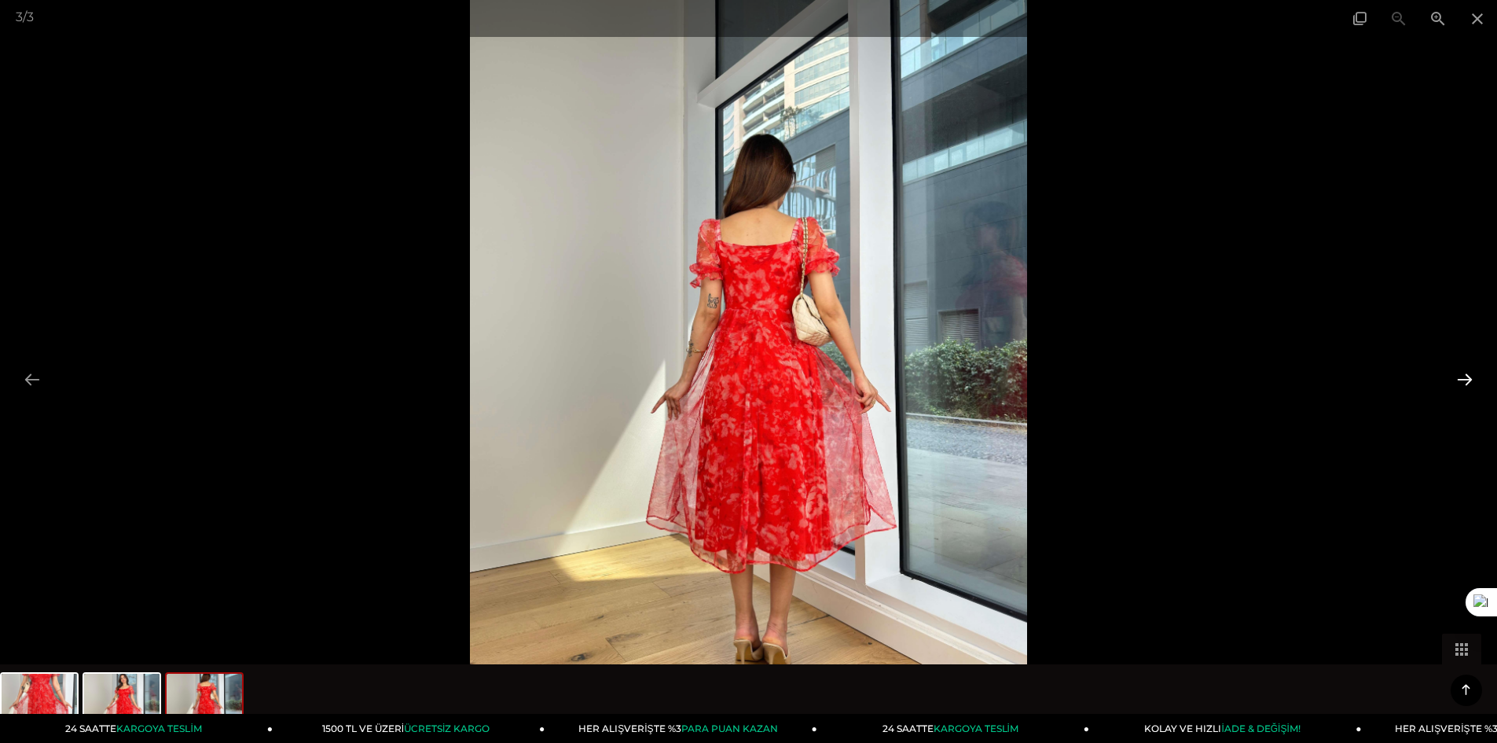
click at [1468, 369] on button at bounding box center [1464, 379] width 33 height 31
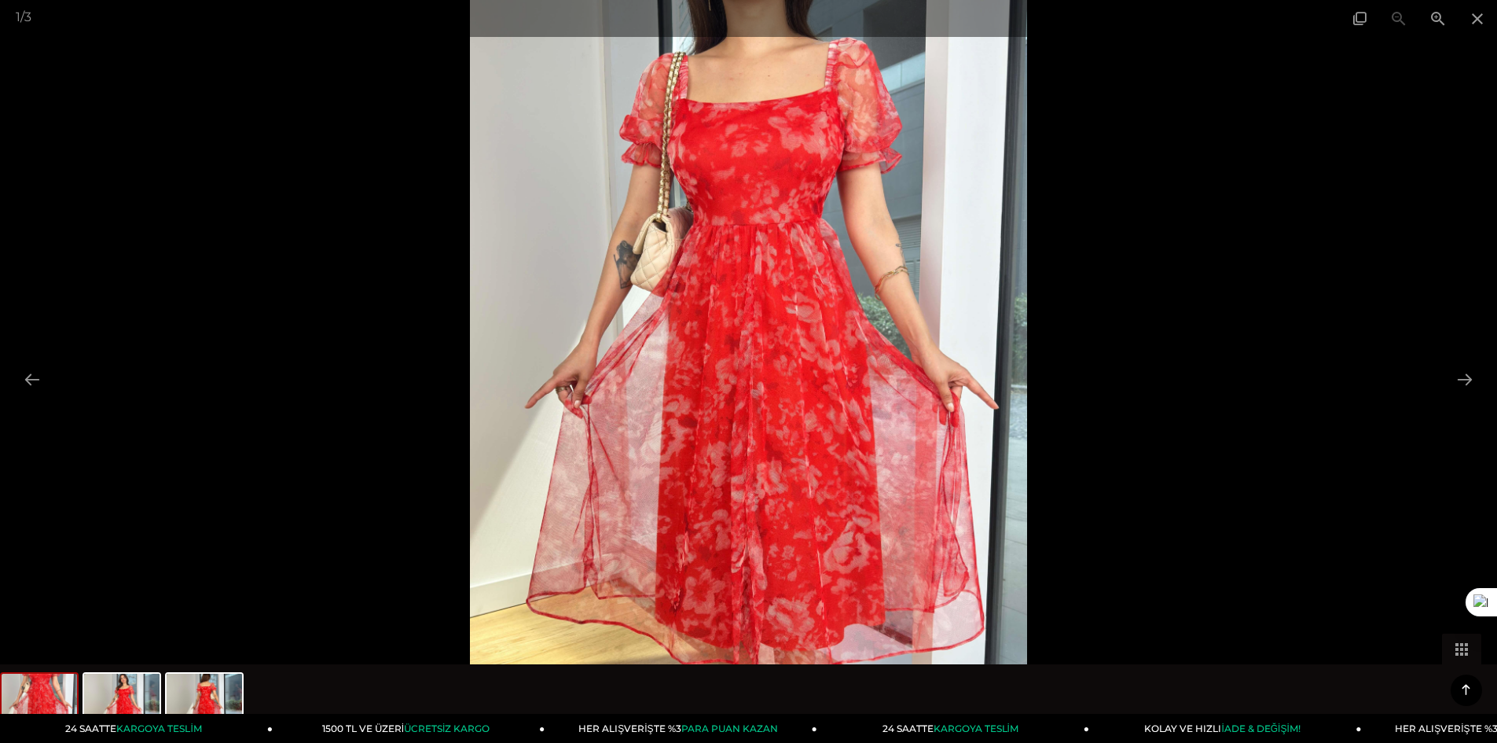
click at [726, 380] on img at bounding box center [748, 371] width 557 height 743
click at [777, 346] on img at bounding box center [748, 371] width 557 height 743
click at [1478, 13] on span at bounding box center [1477, 18] width 39 height 37
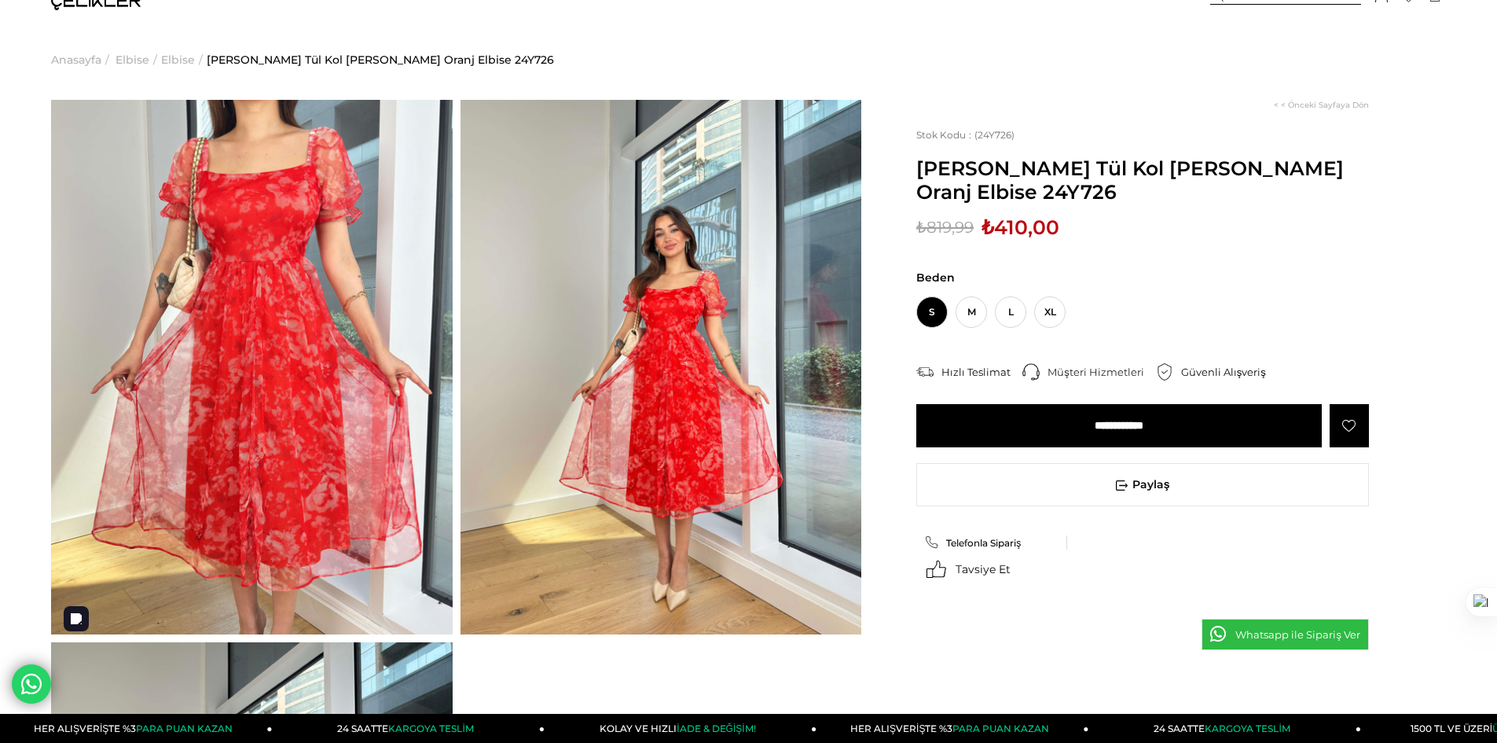
scroll to position [0, 0]
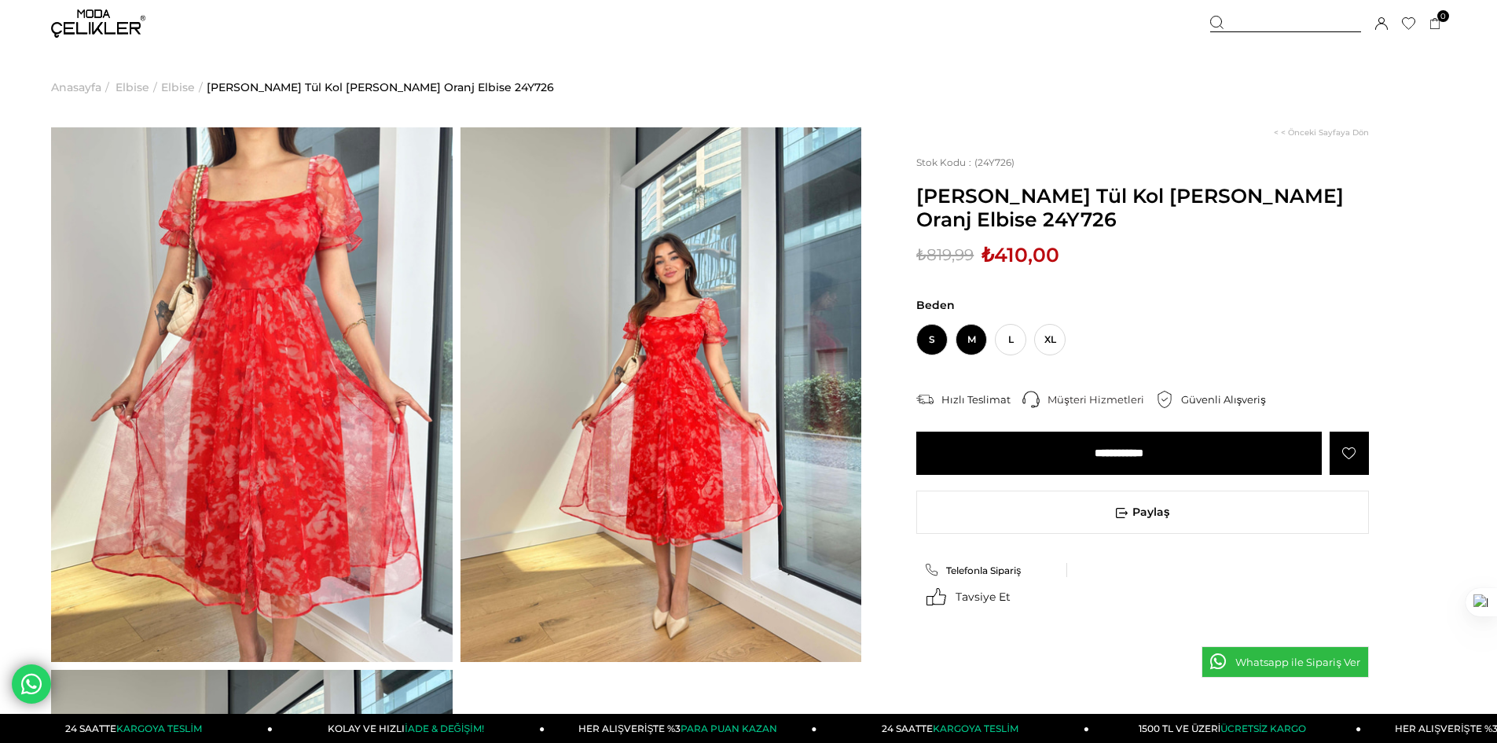
click at [975, 340] on span "M" at bounding box center [971, 339] width 31 height 31
click at [1008, 461] on input "**********" at bounding box center [1119, 452] width 406 height 43
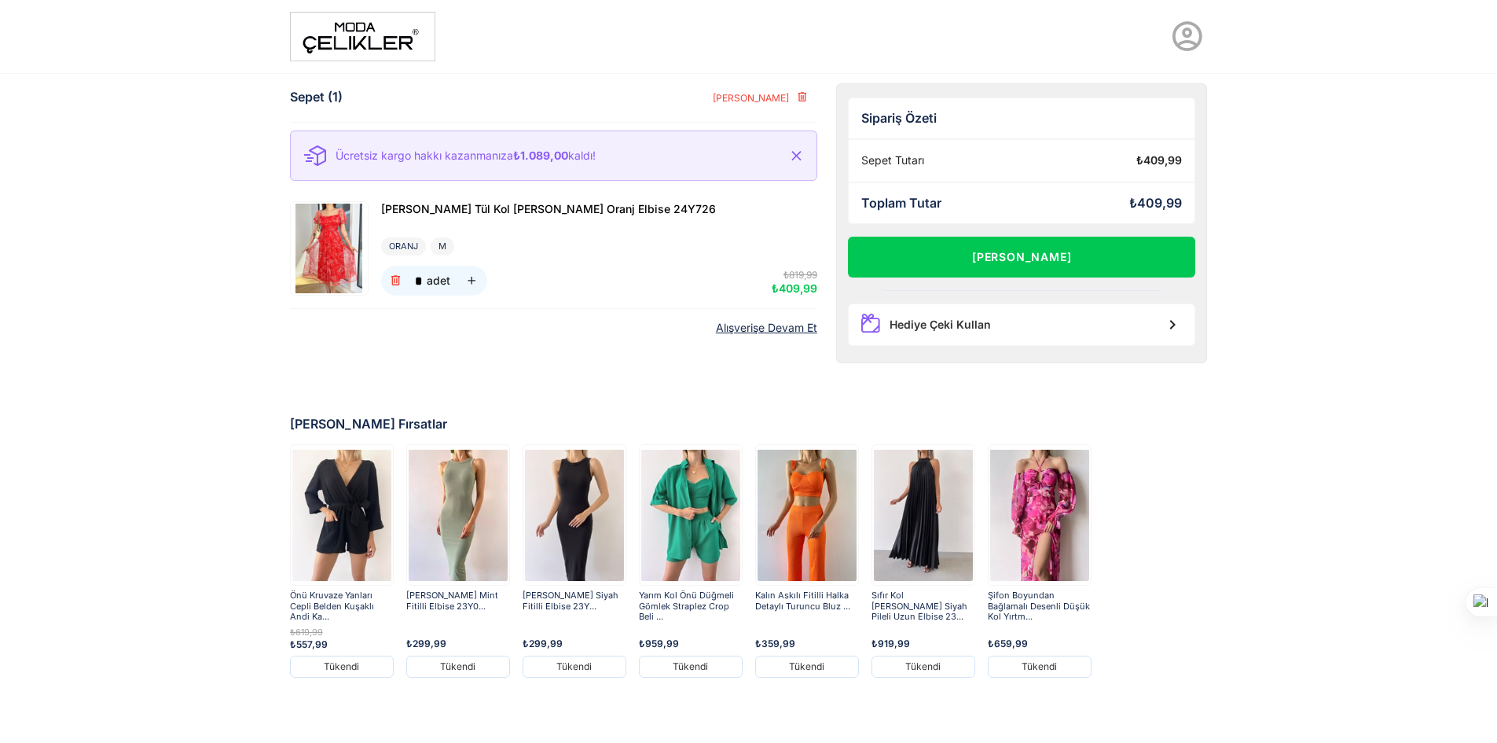
click at [1048, 492] on img at bounding box center [1039, 514] width 99 height 137
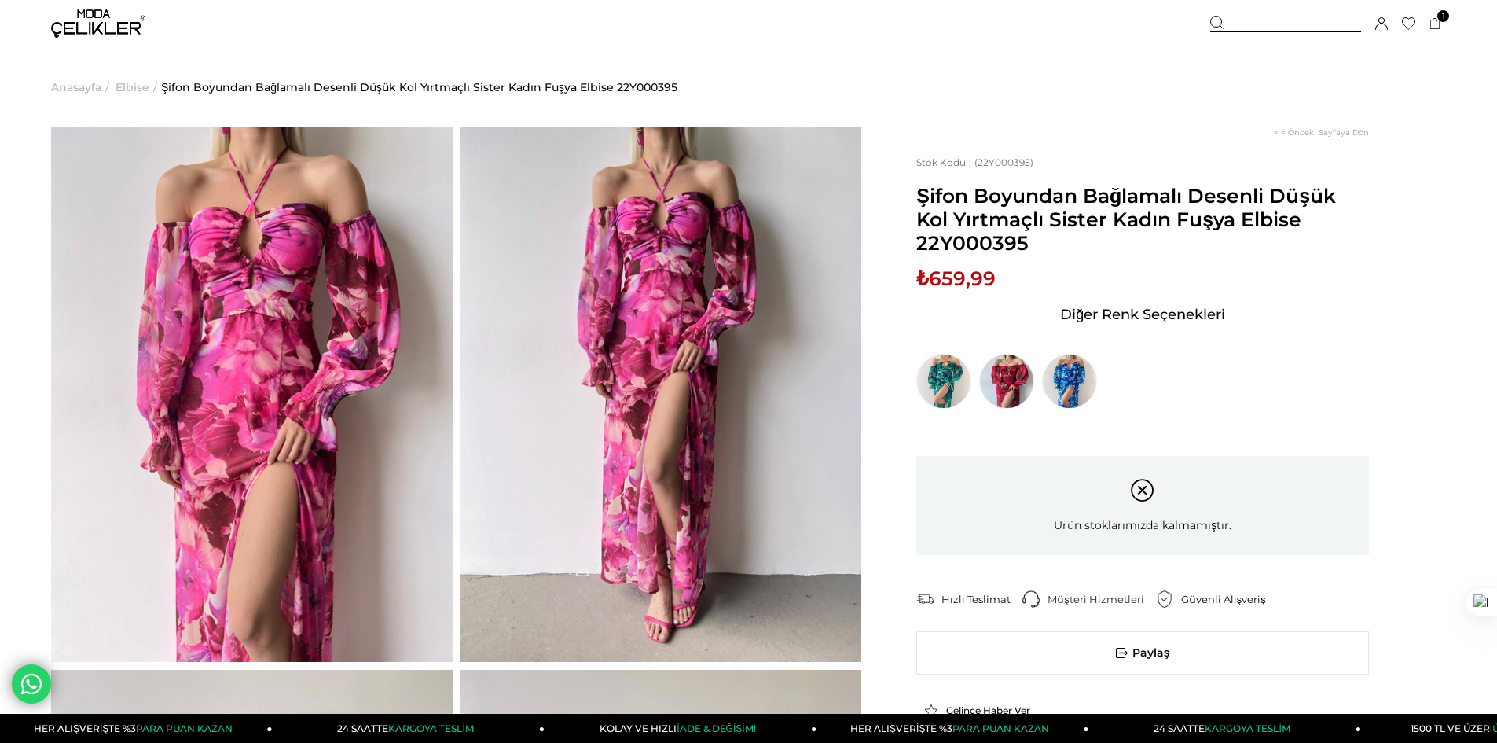
click at [101, 24] on img at bounding box center [98, 23] width 94 height 28
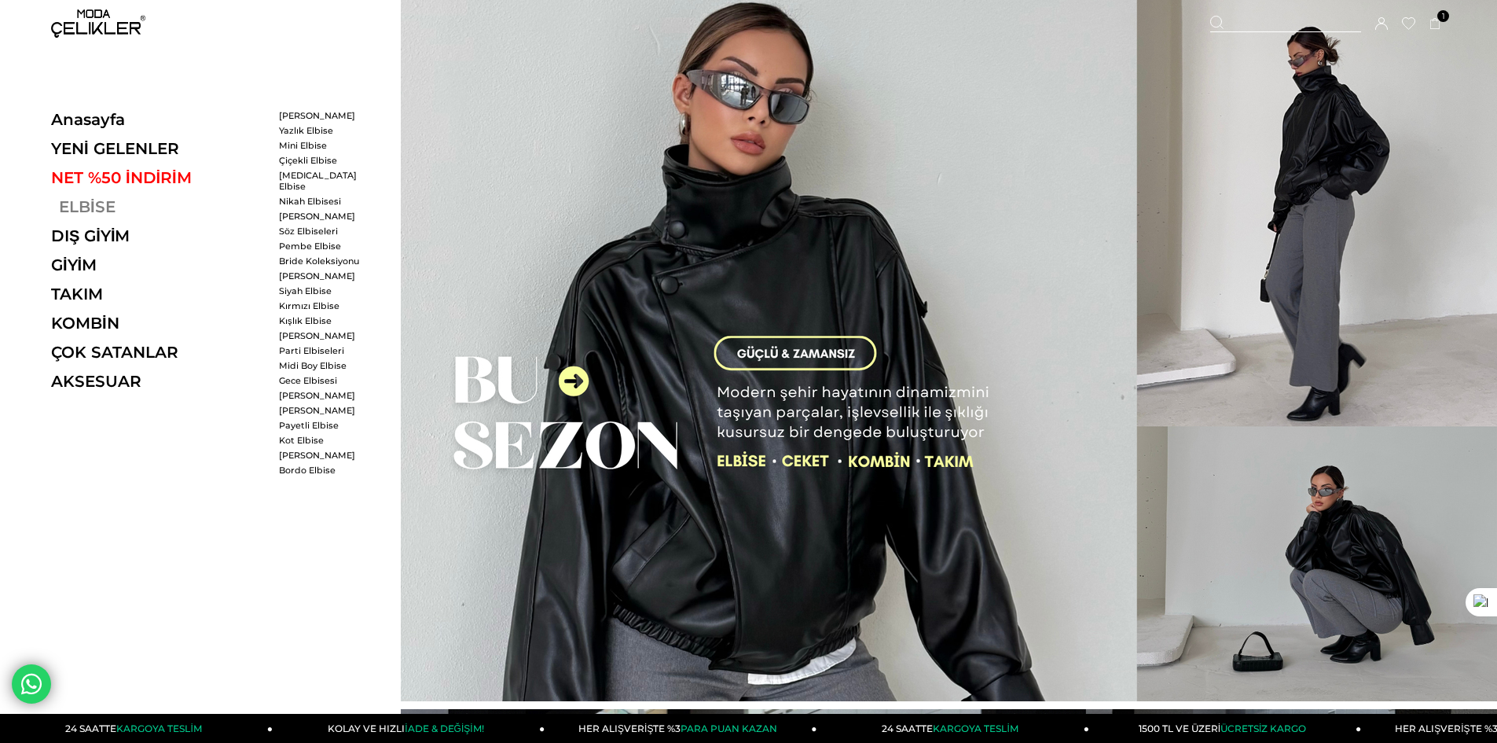
click at [98, 197] on link "ELBİSE" at bounding box center [159, 206] width 216 height 19
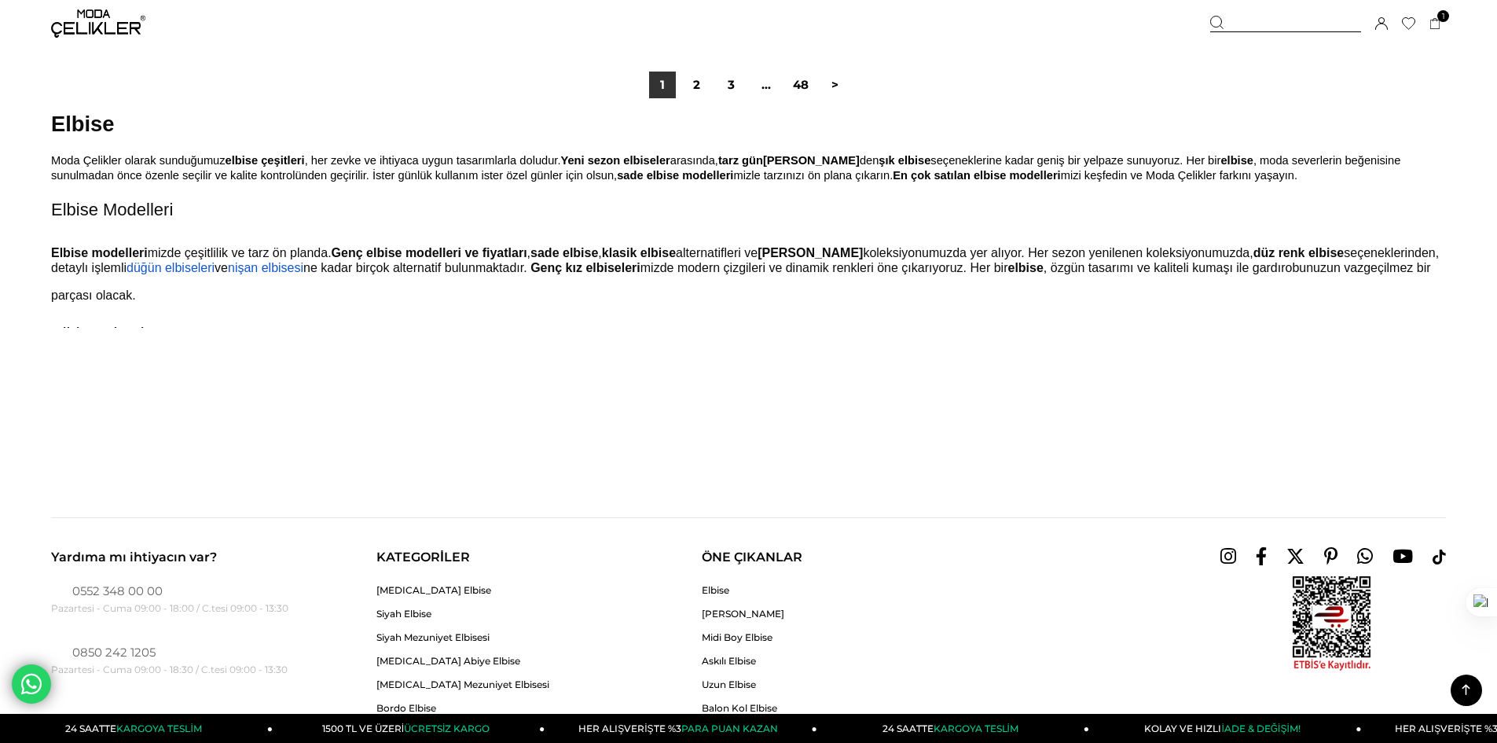
scroll to position [11711, 0]
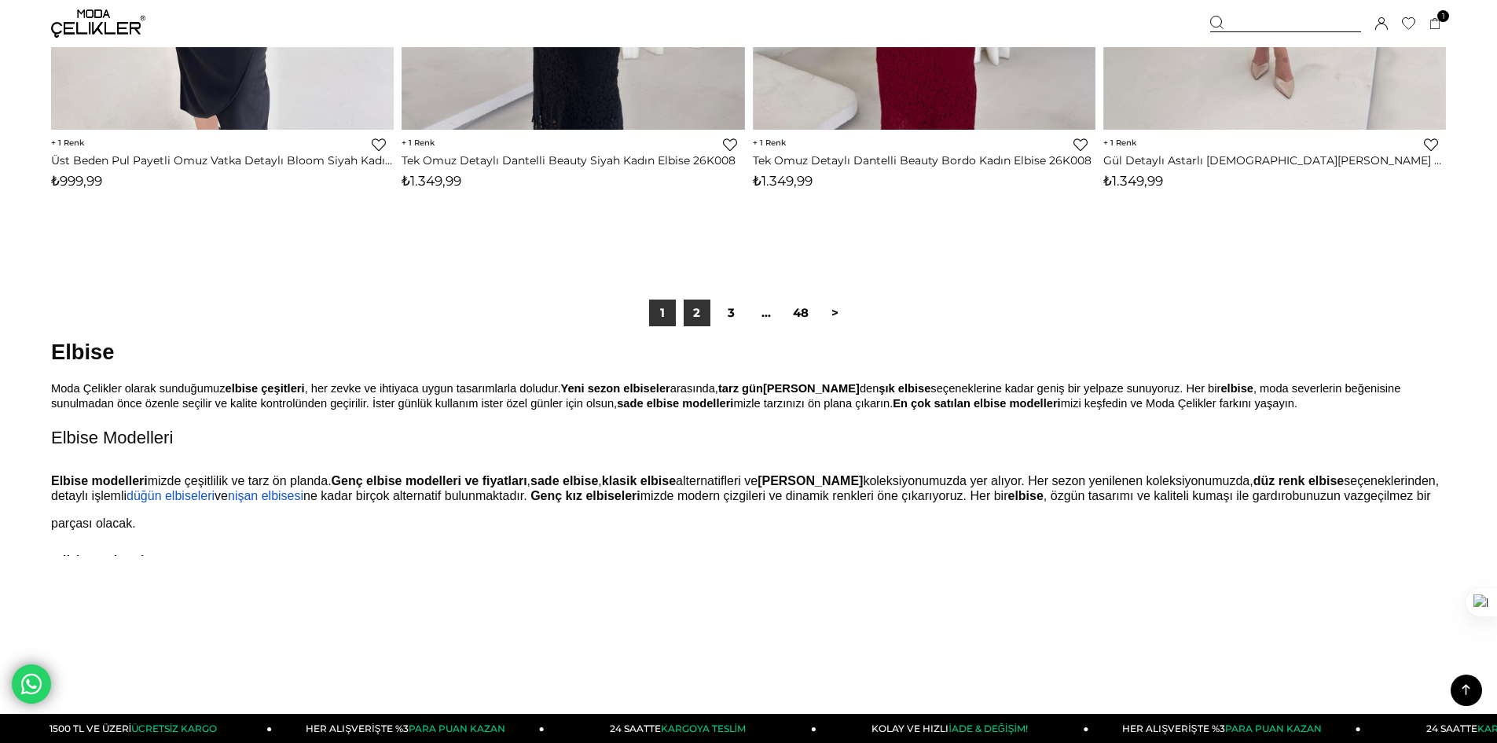
click at [703, 322] on link "2" at bounding box center [697, 312] width 27 height 27
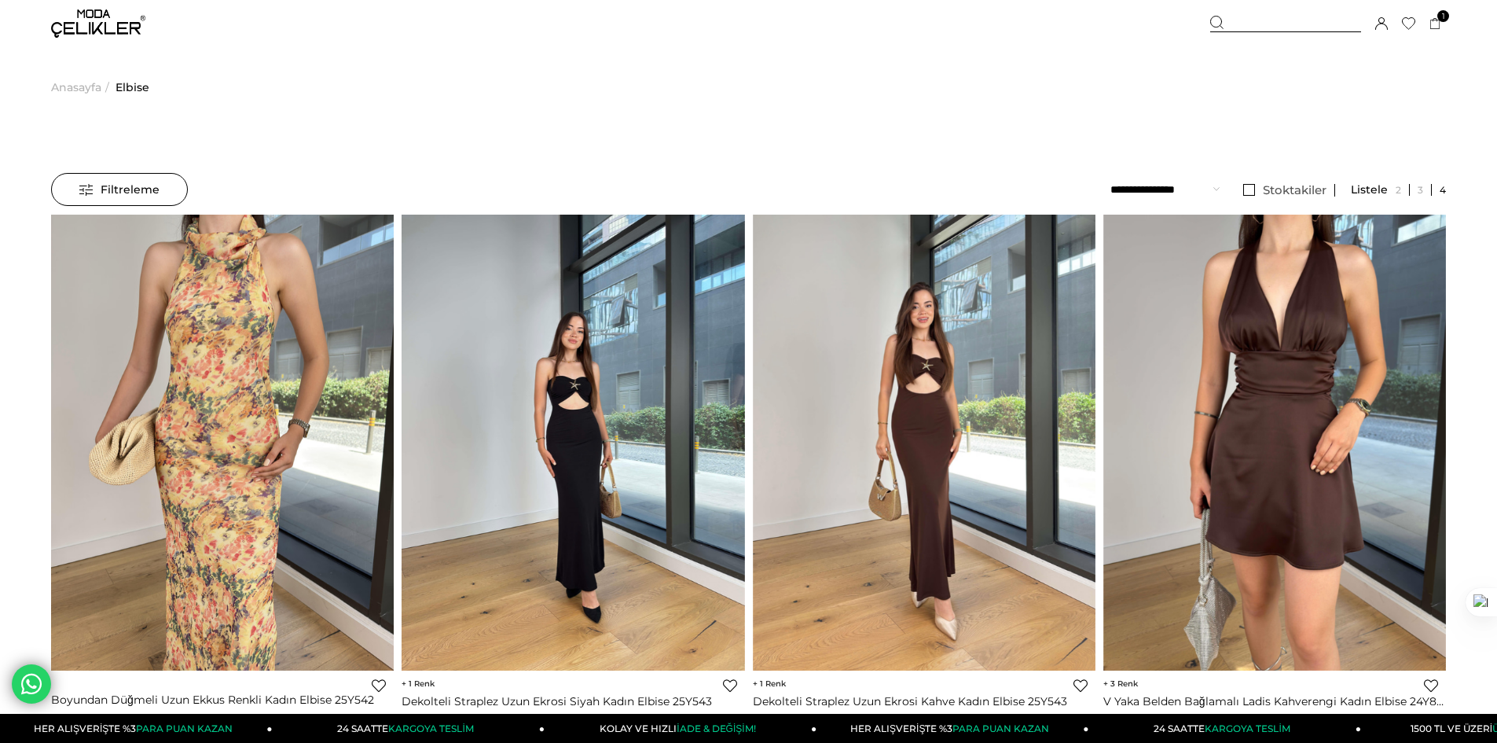
click at [123, 184] on span "Filtreleme" at bounding box center [119, 189] width 80 height 31
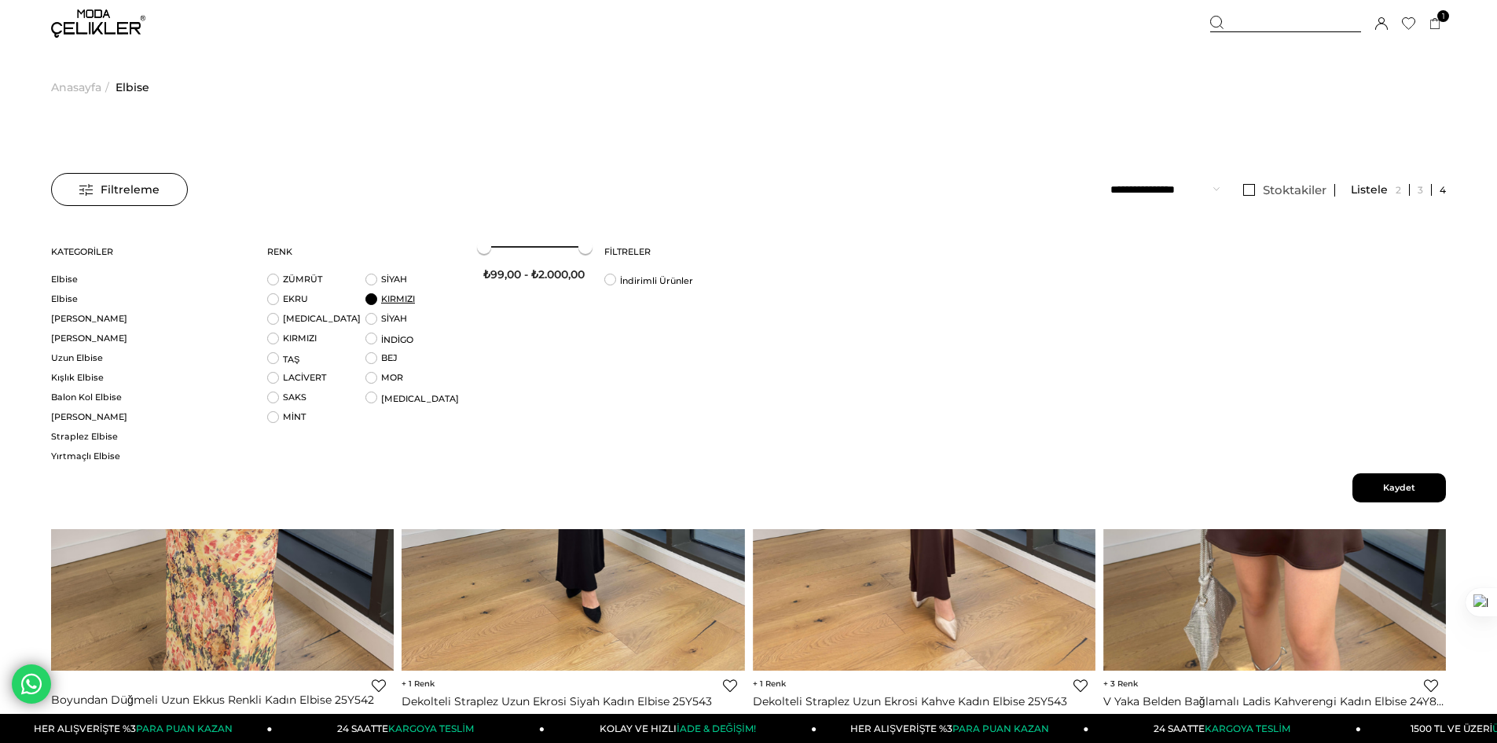
click at [387, 303] on link "KIRMIZI" at bounding box center [398, 298] width 34 height 11
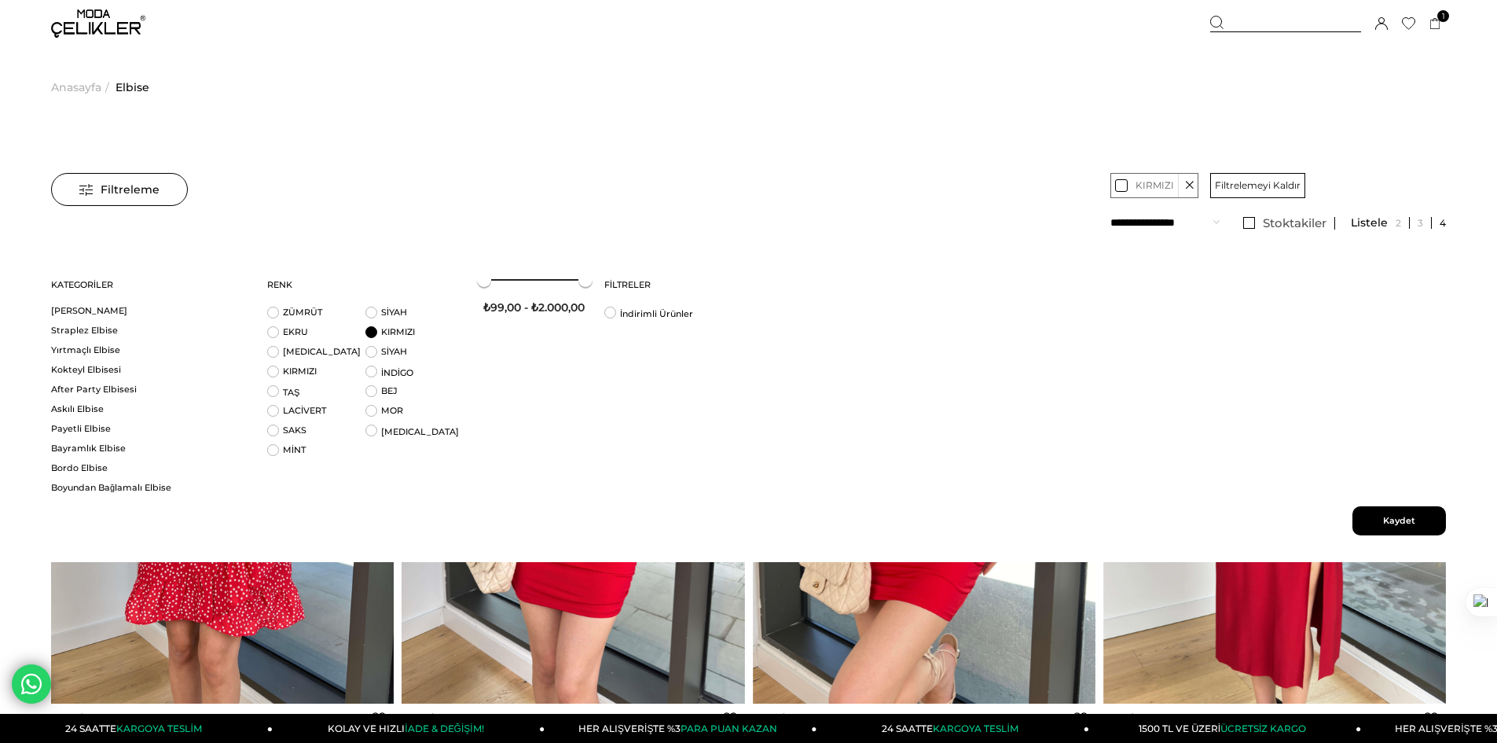
scroll to position [314, 0]
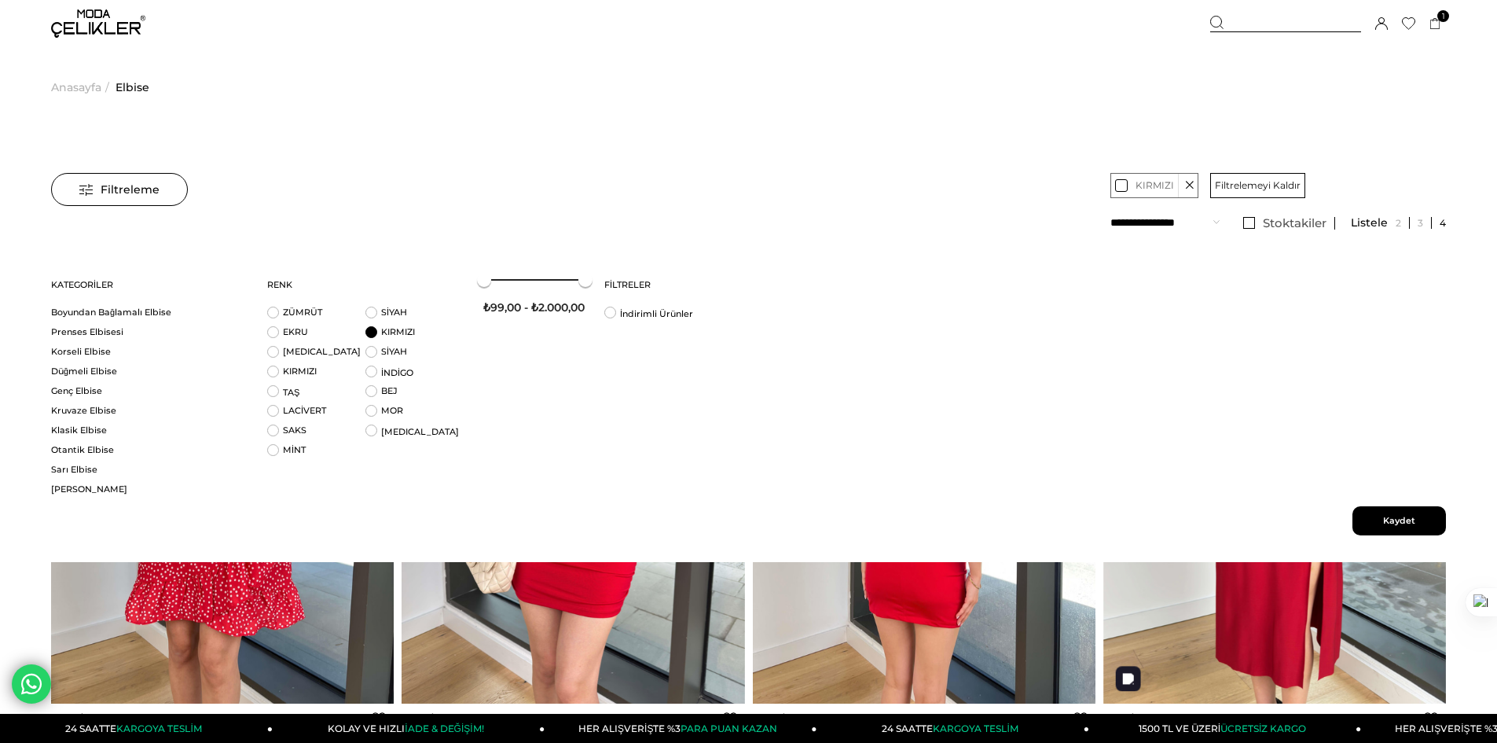
click at [1154, 624] on img at bounding box center [1274, 475] width 343 height 457
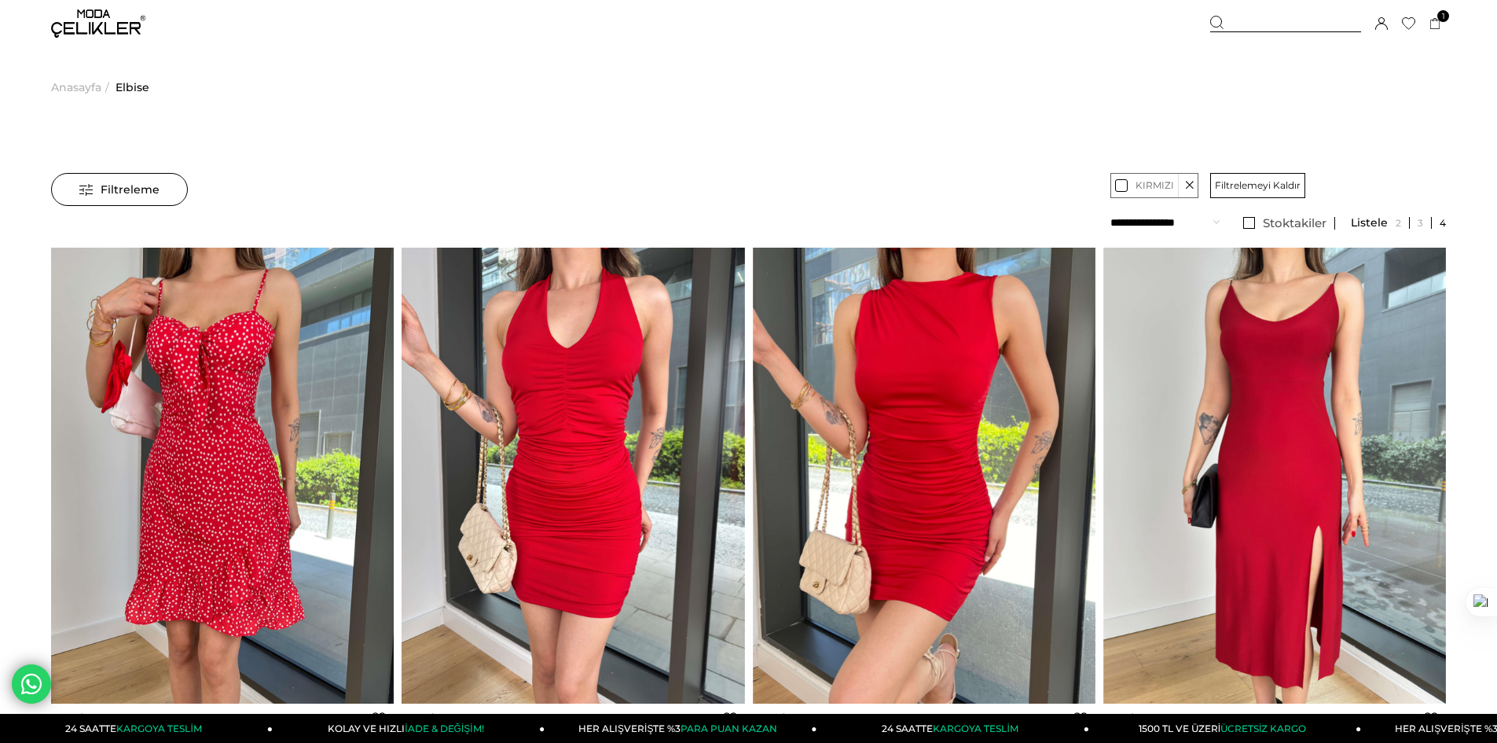
click at [145, 192] on span "Filtreleme" at bounding box center [119, 189] width 80 height 31
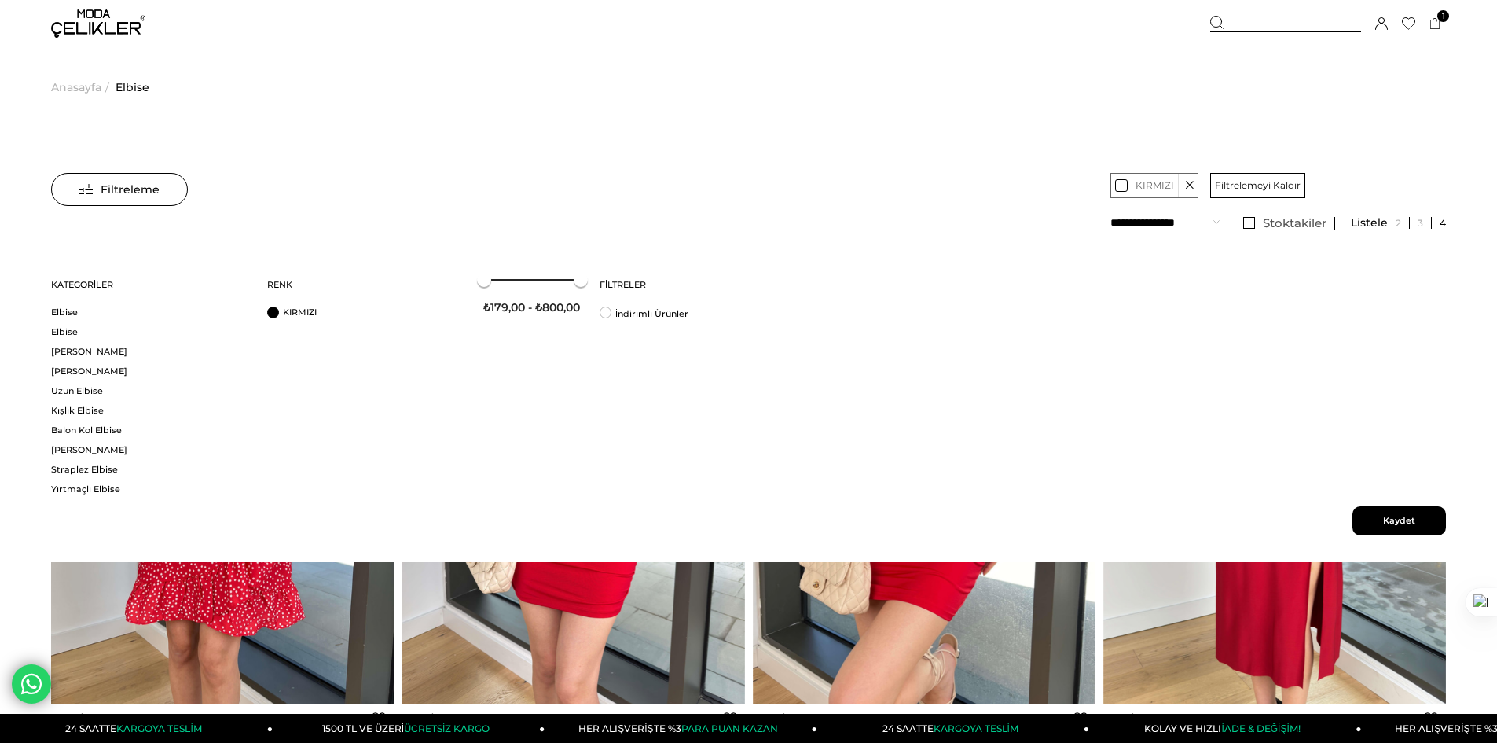
click at [1423, 520] on span "Kaydet" at bounding box center [1400, 520] width 94 height 29
